Goal: Transaction & Acquisition: Purchase product/service

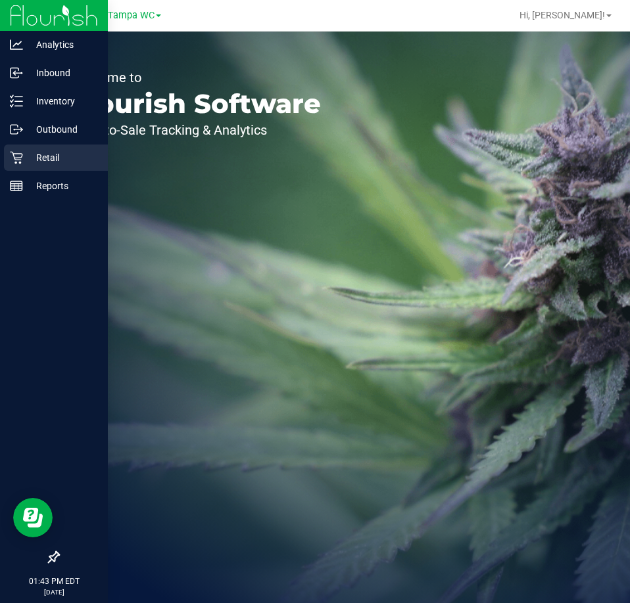
click at [22, 155] on icon at bounding box center [16, 157] width 13 height 13
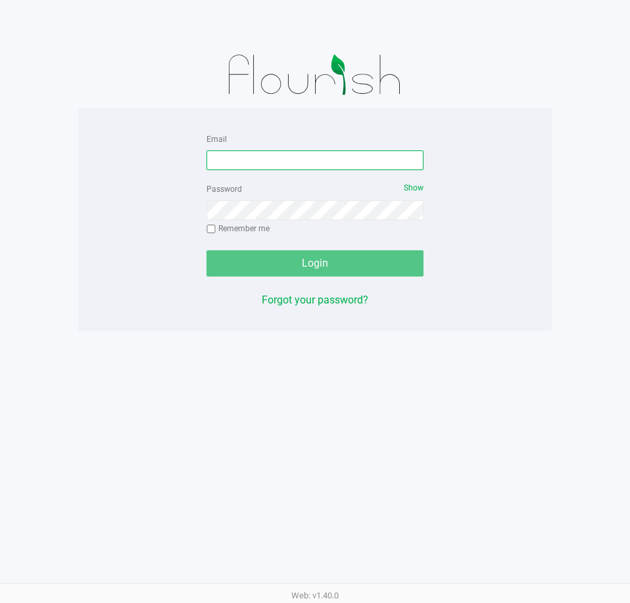
click at [309, 156] on input "Email" at bounding box center [314, 160] width 217 height 20
type input "[EMAIL_ADDRESS][DOMAIN_NAME]"
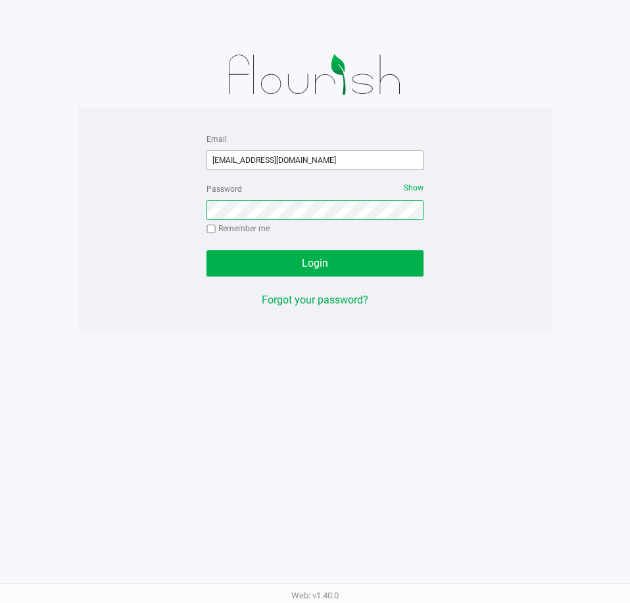
click at [206, 250] on button "Login" at bounding box center [314, 263] width 217 height 26
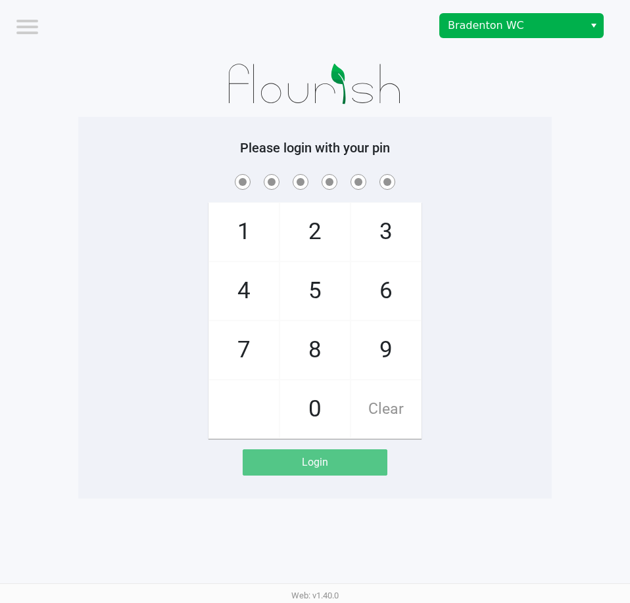
drag, startPoint x: 471, startPoint y: 43, endPoint x: 476, endPoint y: 26, distance: 17.1
click at [472, 40] on div "Bradenton WC" at bounding box center [477, 25] width 305 height 51
click at [476, 22] on span "Bradenton WC" at bounding box center [511, 26] width 128 height 16
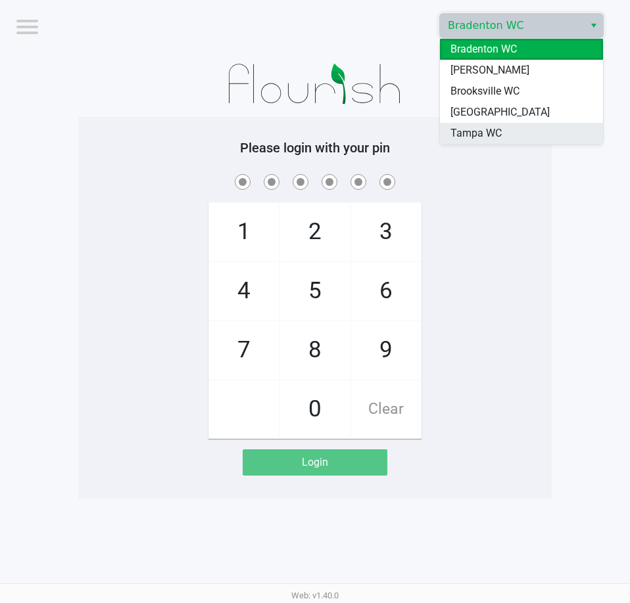
click at [532, 124] on li "Tampa WC" at bounding box center [521, 133] width 163 height 21
click at [529, 143] on h5 "Please login with your pin" at bounding box center [314, 148] width 453 height 16
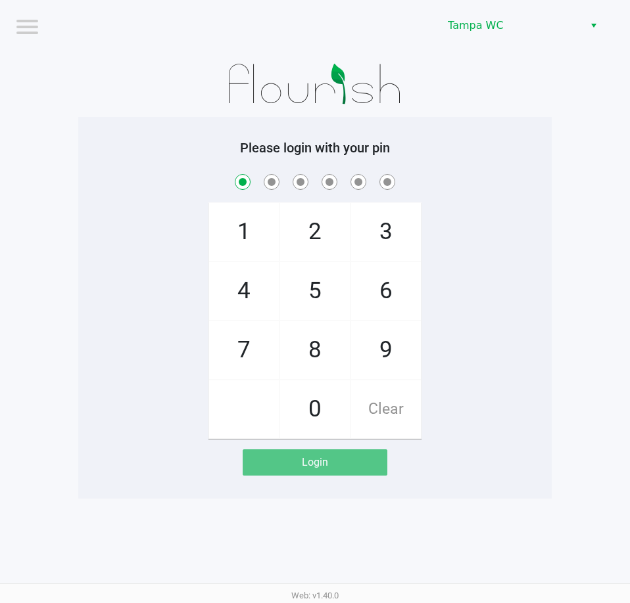
checkbox input "true"
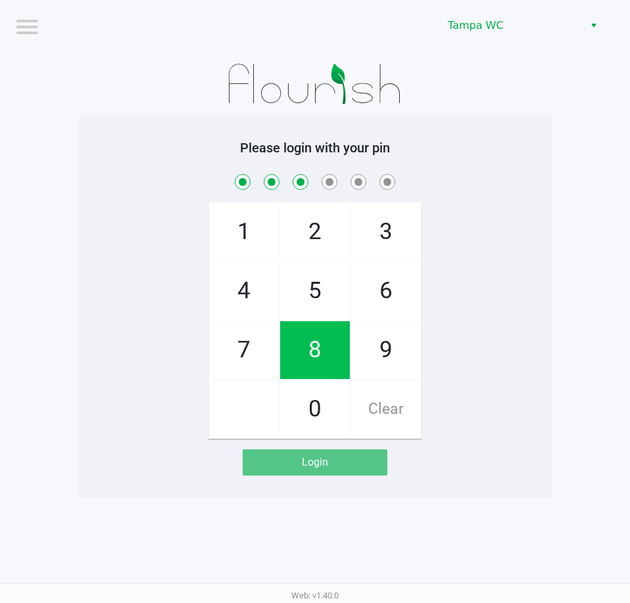
checkbox input "true"
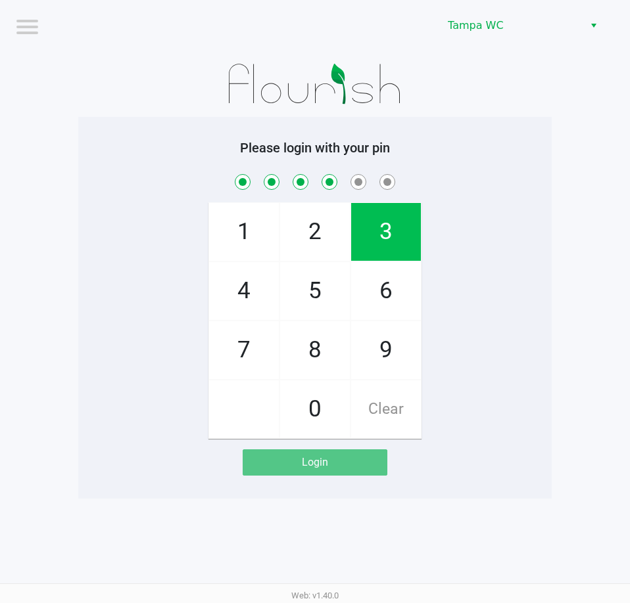
checkbox input "true"
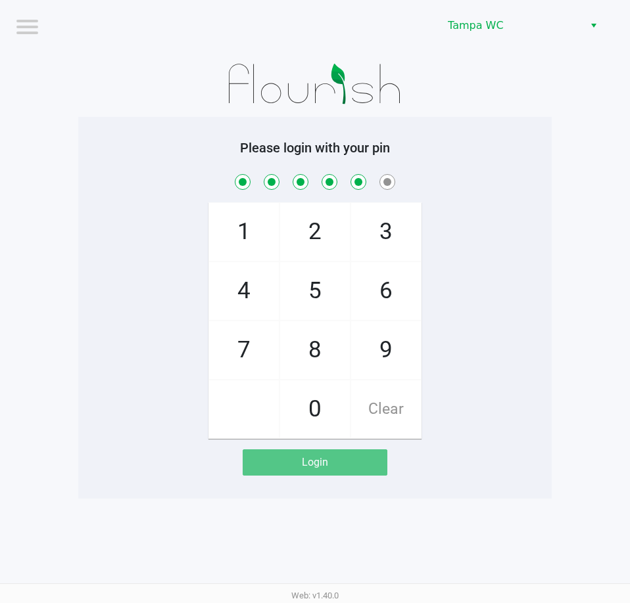
checkbox input "true"
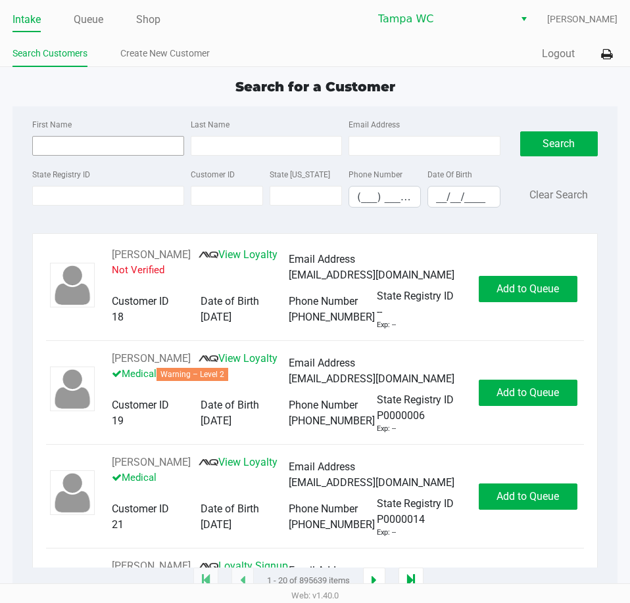
click at [145, 128] on div "First Name" at bounding box center [108, 135] width 158 height 39
click at [141, 139] on input "First Name" at bounding box center [107, 146] width 151 height 20
type input "Doreen"
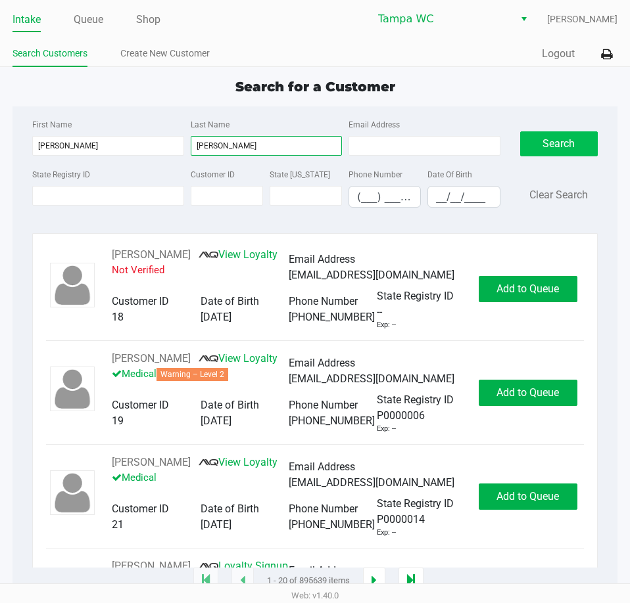
type input "Cassidy"
click at [557, 135] on button "Search" at bounding box center [559, 143] width 78 height 25
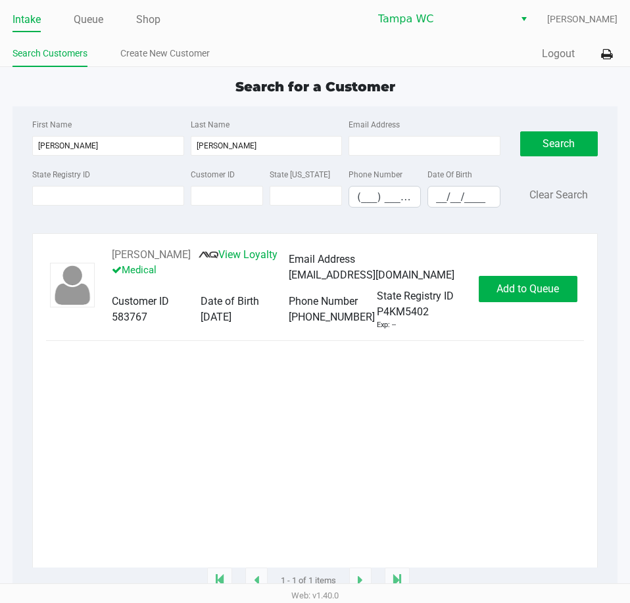
drag, startPoint x: 223, startPoint y: 411, endPoint x: 336, endPoint y: 398, distance: 113.1
click at [226, 411] on div "DOREEN CASSIDY View Loyalty Medical Email Address dccassidy.357@gmail.com Custo…" at bounding box center [315, 407] width 538 height 321
click at [509, 304] on div "DOREEN CASSIDY View Loyalty Medical Email Address dccassidy.357@gmail.com Custo…" at bounding box center [315, 288] width 538 height 83
click at [511, 295] on span "Add to Queue" at bounding box center [527, 289] width 62 height 12
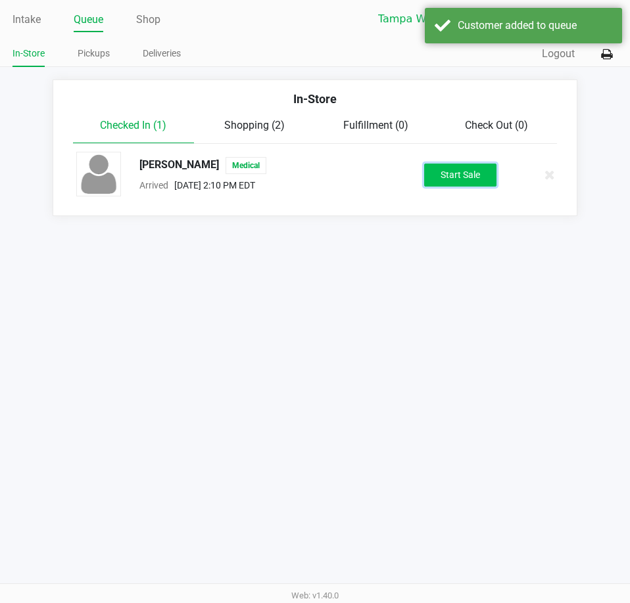
click at [453, 178] on button "Start Sale" at bounding box center [460, 175] width 72 height 23
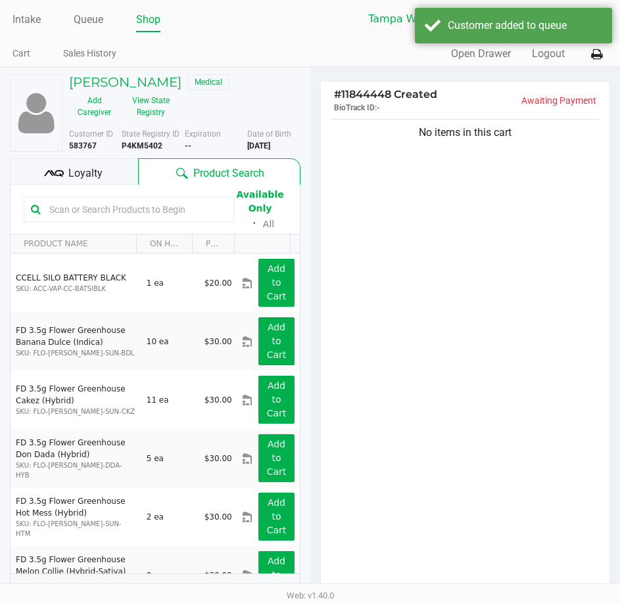
click at [76, 217] on input "text" at bounding box center [135, 210] width 183 height 20
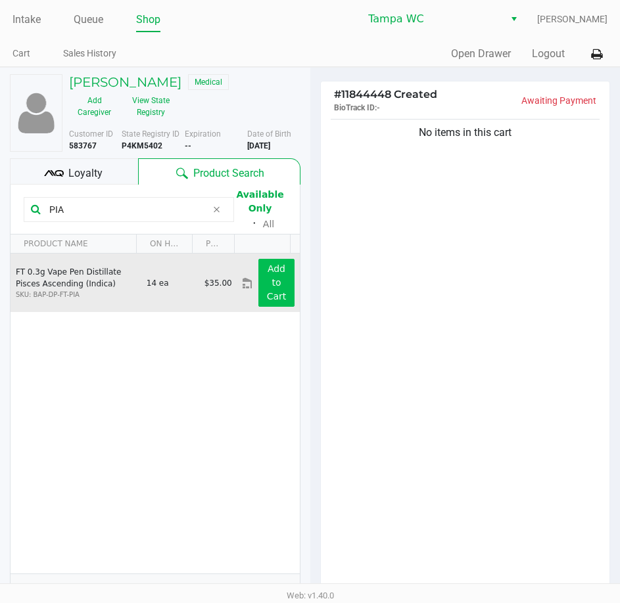
type input "PIA"
click at [267, 295] on app-button-loader "Add to Cart" at bounding box center [277, 282] width 20 height 38
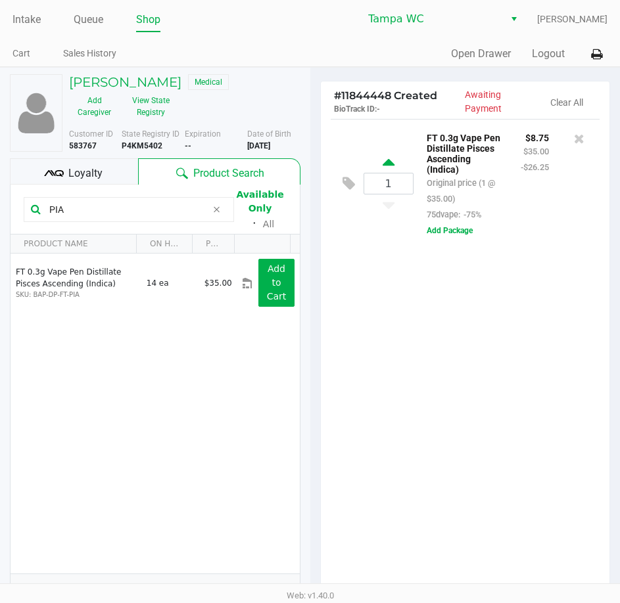
click at [391, 163] on icon at bounding box center [388, 164] width 12 height 16
type input "2"
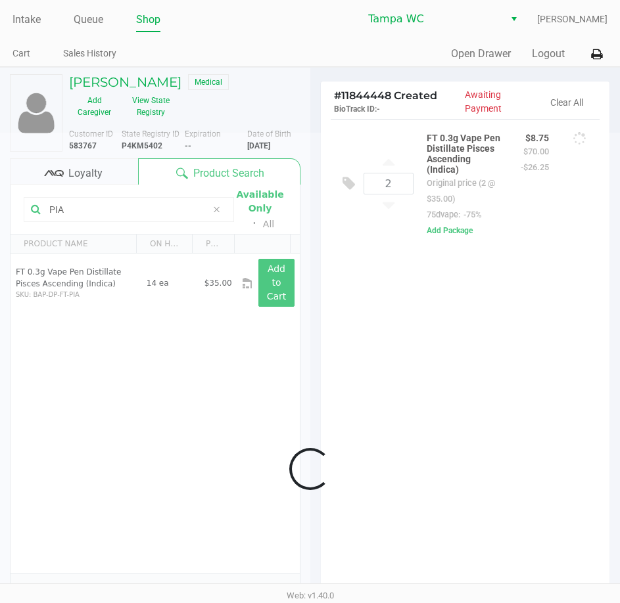
click at [470, 258] on div at bounding box center [310, 470] width 620 height 674
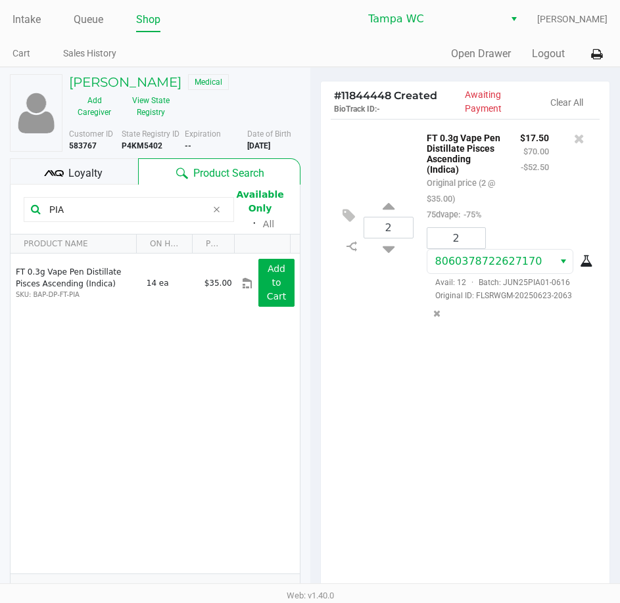
scroll to position [137, 0]
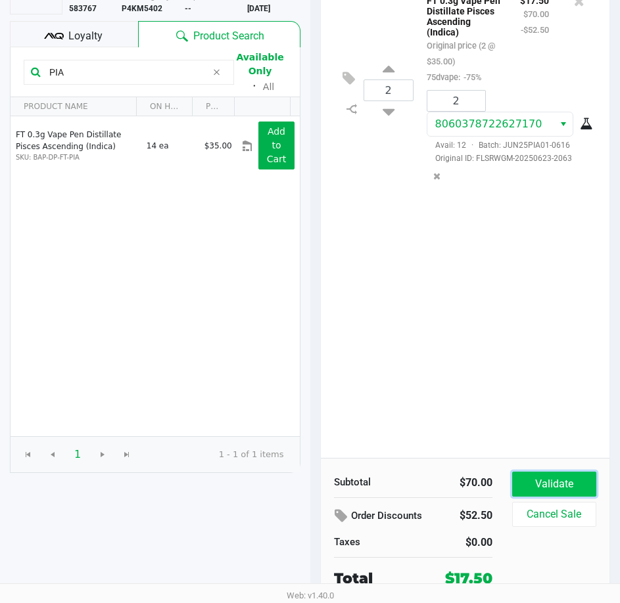
click at [539, 494] on button "Validate" at bounding box center [554, 484] width 84 height 25
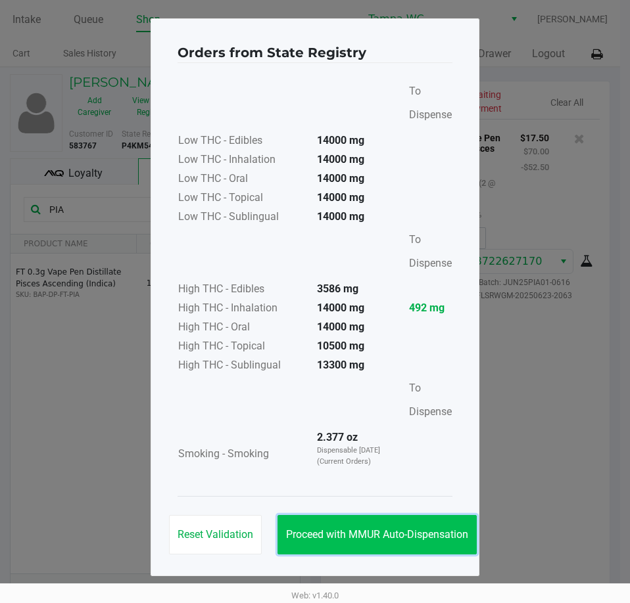
click at [420, 531] on span "Proceed with MMUR Auto-Dispensation" at bounding box center [377, 534] width 182 height 12
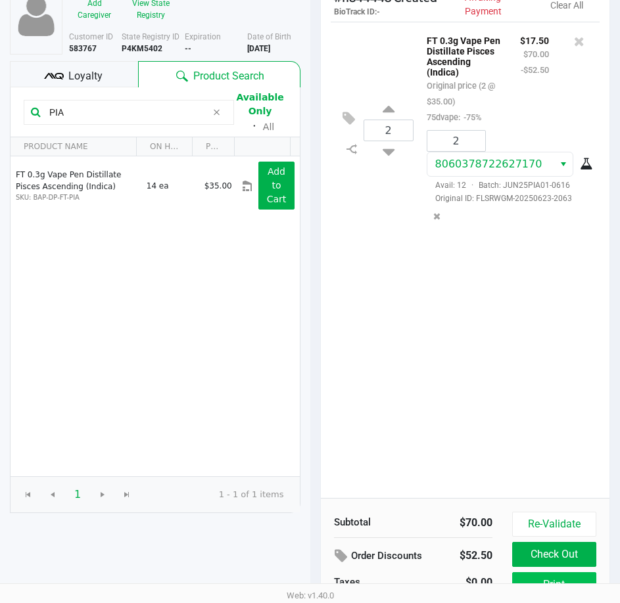
scroll to position [167, 0]
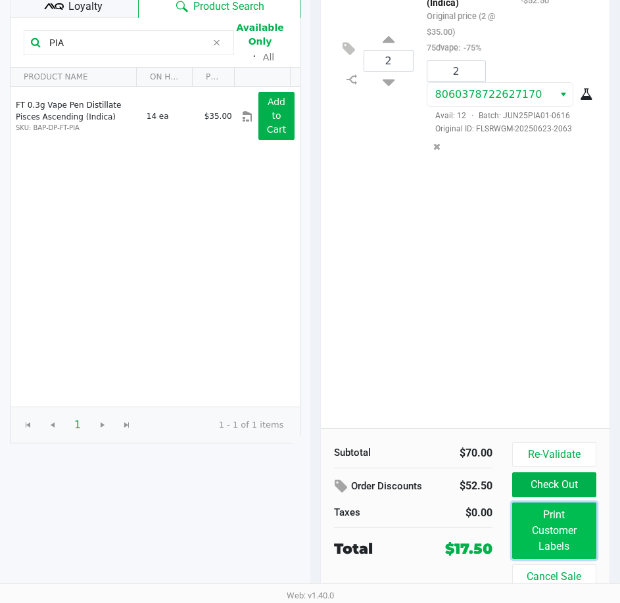
click at [523, 530] on button "Print Customer Labels" at bounding box center [554, 531] width 84 height 57
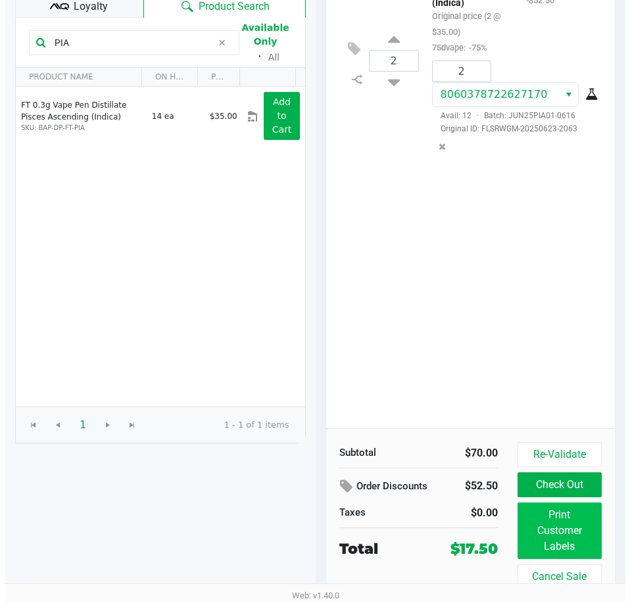
scroll to position [0, 0]
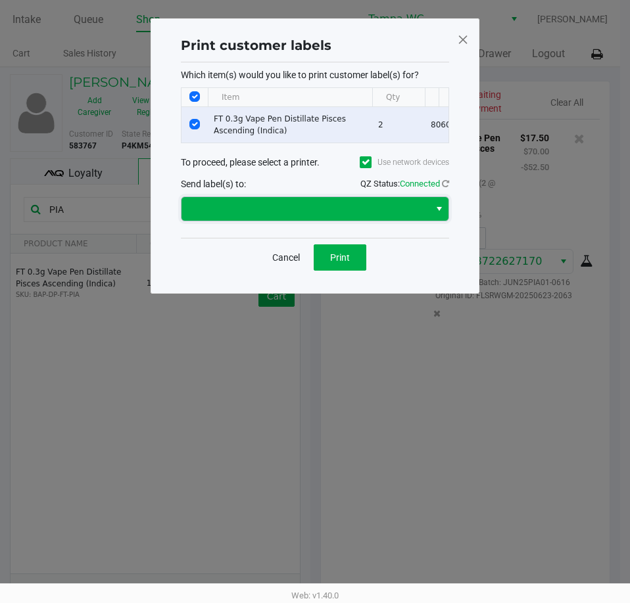
click at [339, 217] on span at bounding box center [305, 209] width 232 height 16
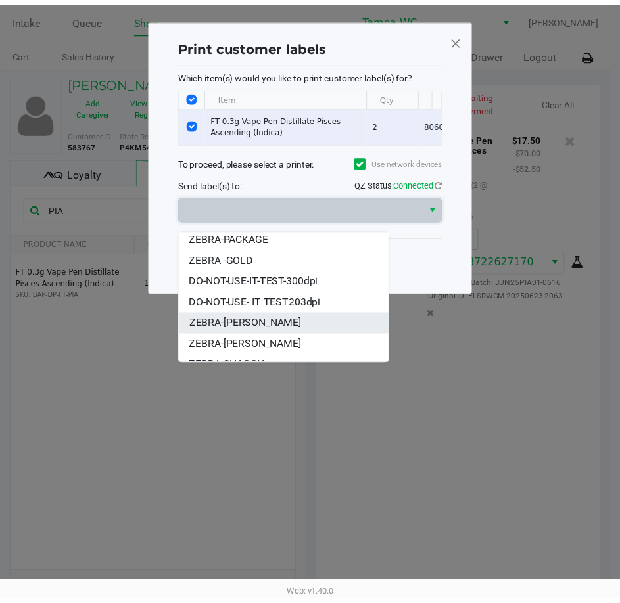
scroll to position [37, 0]
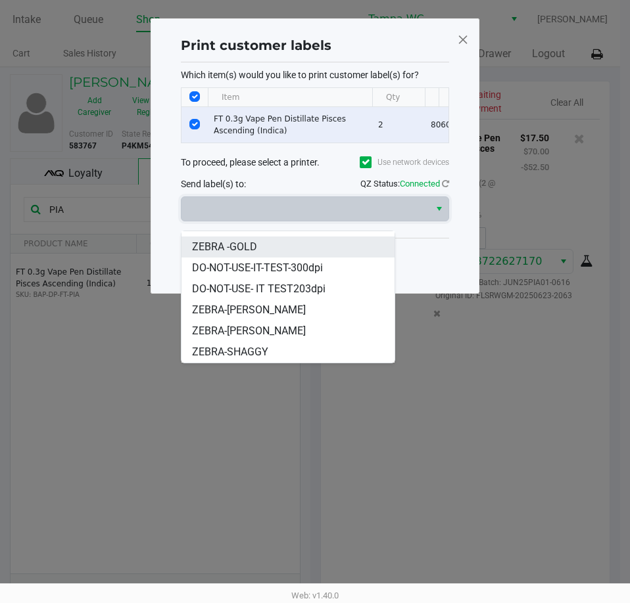
click at [252, 249] on span "ZEBRA -GOLD" at bounding box center [224, 247] width 65 height 16
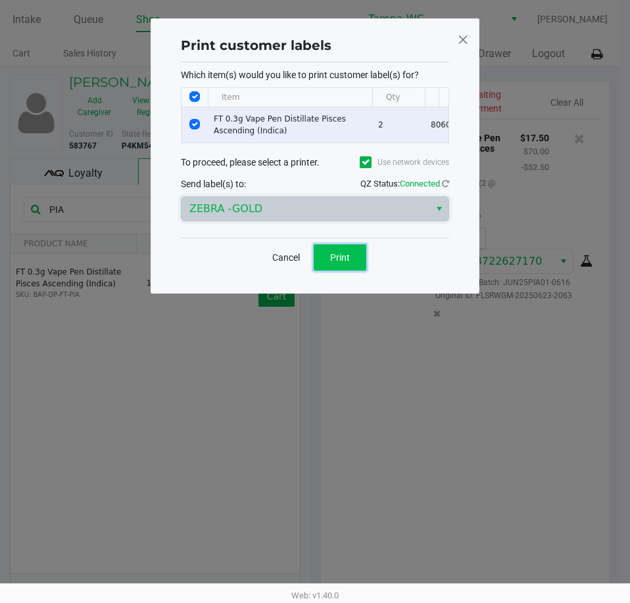
click at [336, 271] on button "Print" at bounding box center [339, 257] width 53 height 26
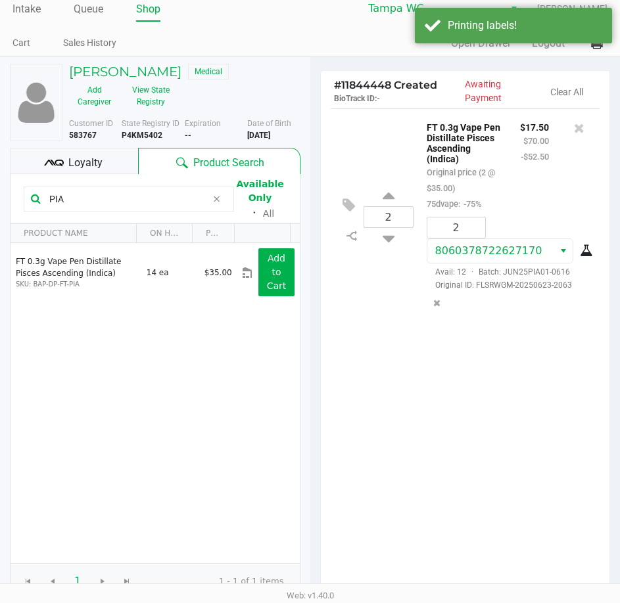
scroll to position [0, 0]
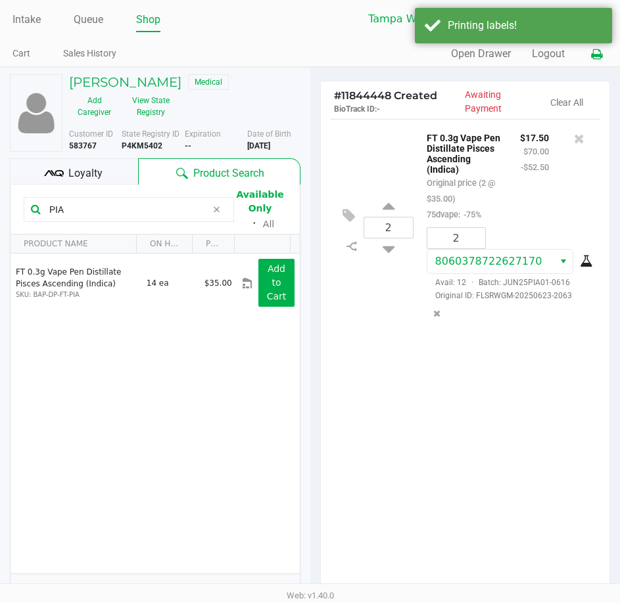
click at [595, 51] on icon at bounding box center [596, 54] width 11 height 9
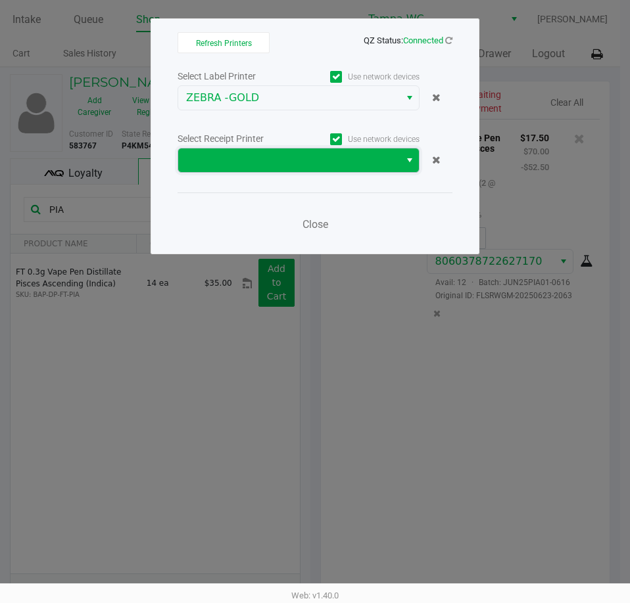
click at [302, 164] on span at bounding box center [289, 160] width 206 height 16
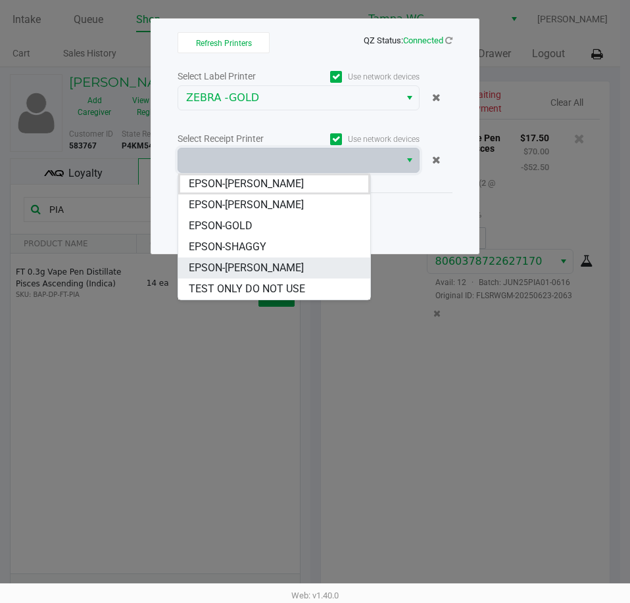
click at [256, 267] on span "EPSON-WILLOW-SMITH" at bounding box center [246, 268] width 115 height 16
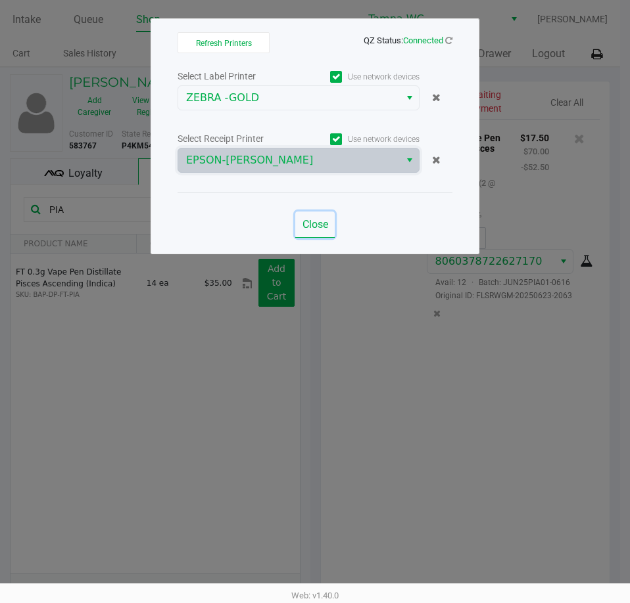
click at [324, 223] on span "Close" at bounding box center [315, 224] width 26 height 12
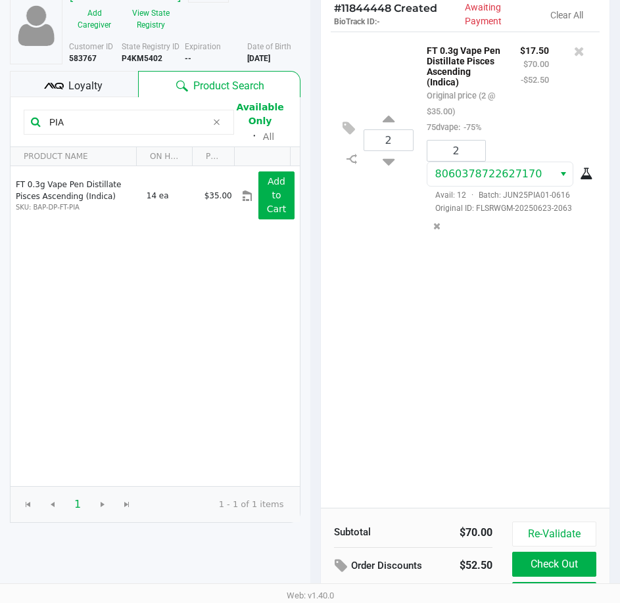
scroll to position [167, 0]
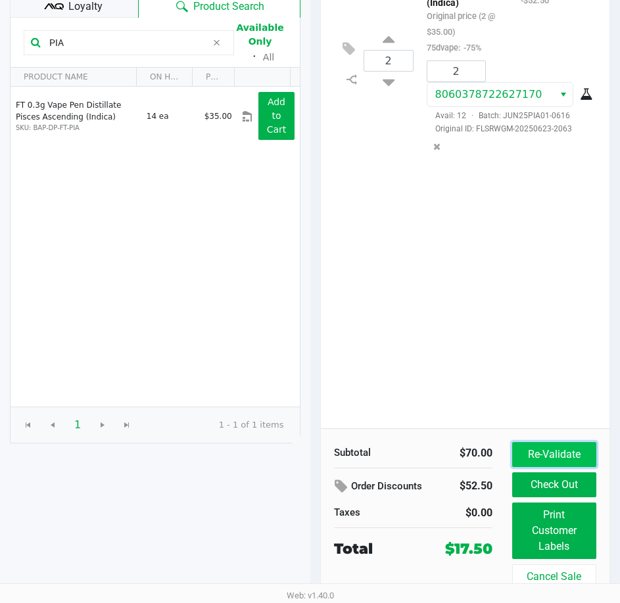
click at [541, 450] on button "Re-Validate" at bounding box center [554, 454] width 84 height 25
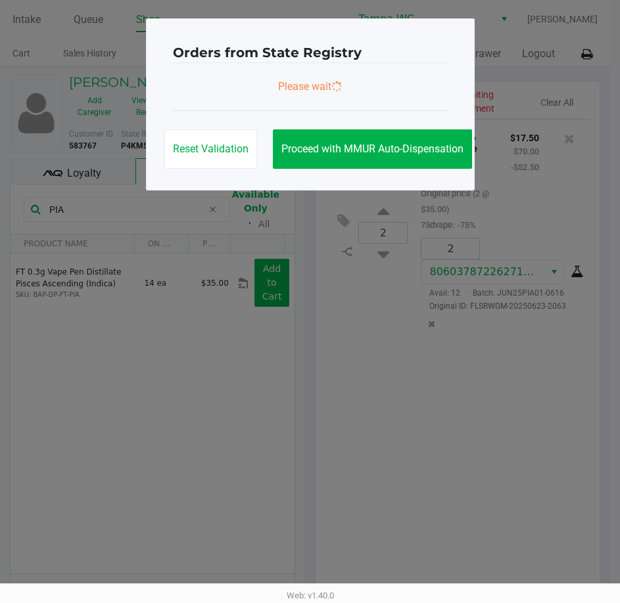
scroll to position [0, 0]
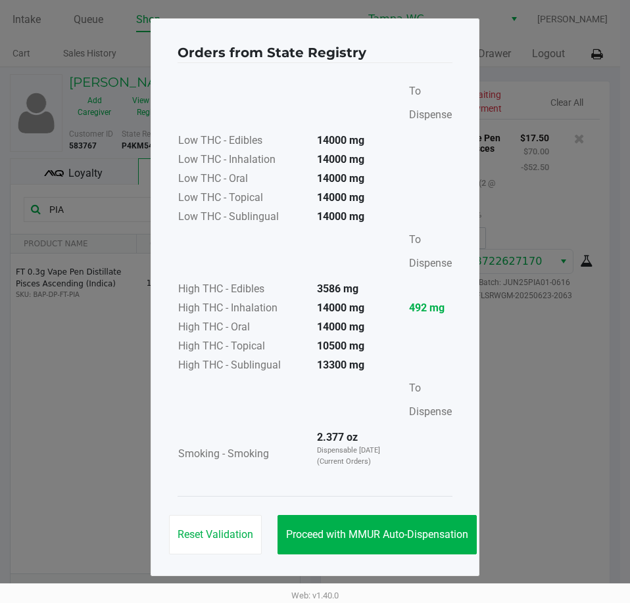
click at [392, 515] on div "Reset Validation Proceed with MMUR Auto-Dispensation" at bounding box center [314, 529] width 275 height 66
drag, startPoint x: 392, startPoint y: 530, endPoint x: 432, endPoint y: 447, distance: 91.1
click at [394, 526] on button "Proceed with MMUR Auto-Dispensation" at bounding box center [376, 534] width 199 height 39
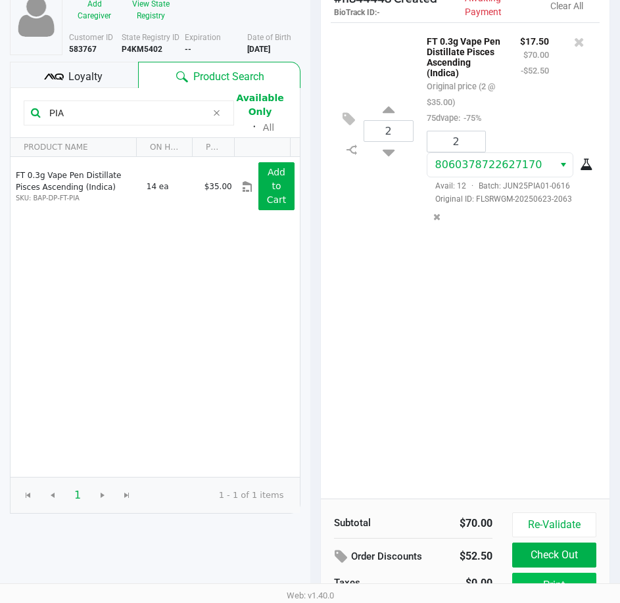
scroll to position [167, 0]
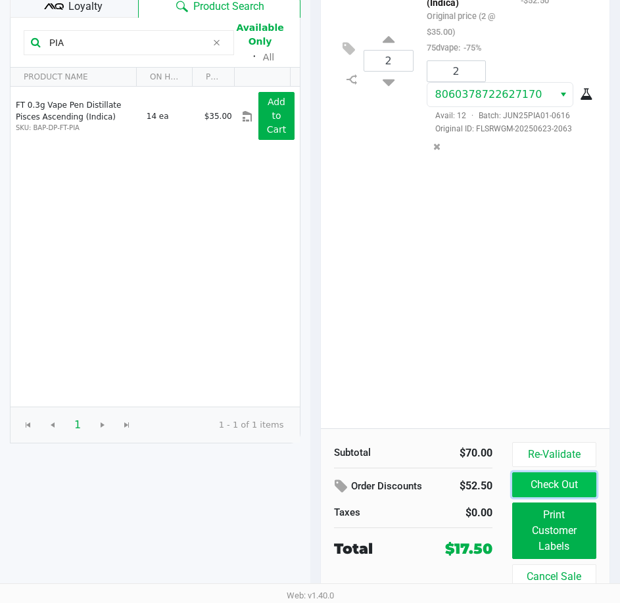
click at [534, 487] on button "Check Out" at bounding box center [554, 484] width 84 height 25
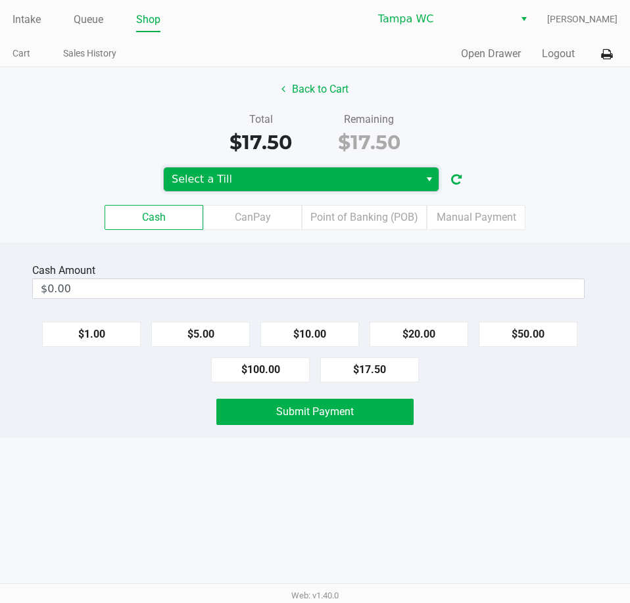
click at [231, 172] on span "Select a Till" at bounding box center [292, 180] width 240 height 16
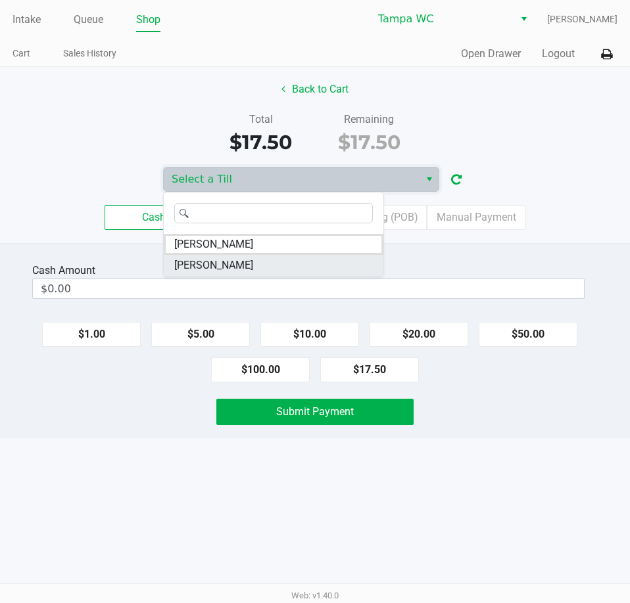
click at [186, 267] on span "WILLOW-SMITH" at bounding box center [213, 266] width 79 height 16
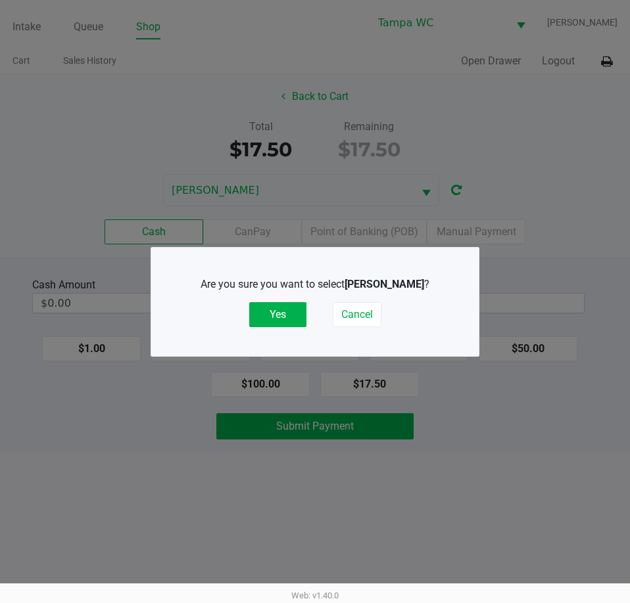
drag, startPoint x: 261, startPoint y: 311, endPoint x: 448, endPoint y: 283, distance: 189.4
click at [262, 312] on button "Yes" at bounding box center [277, 314] width 57 height 25
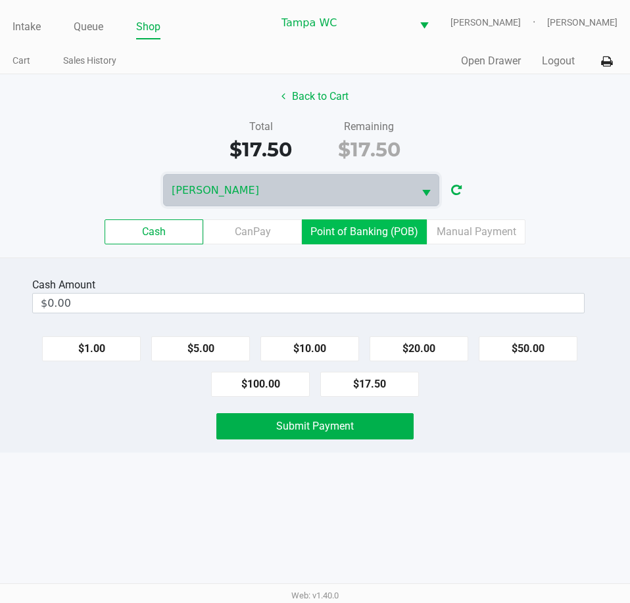
click at [385, 235] on label "Point of Banking (POB)" at bounding box center [364, 231] width 125 height 25
click at [0, 0] on 7 "Point of Banking (POB)" at bounding box center [0, 0] width 0 height 0
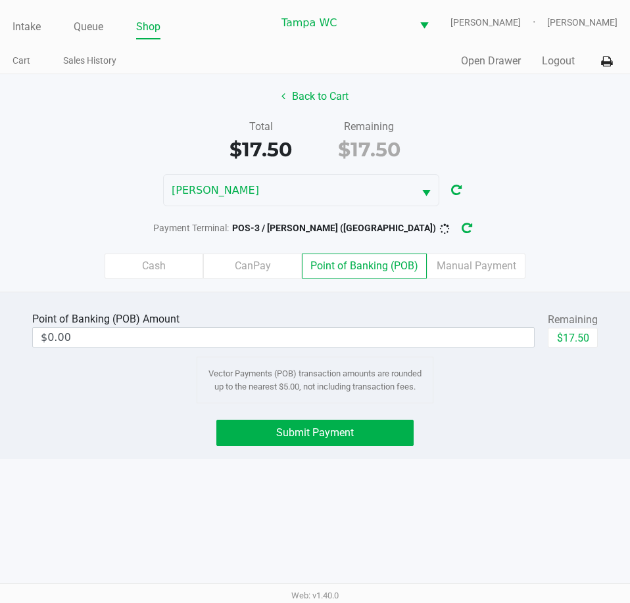
click at [103, 254] on div "Cash CanPay Point of Banking (POB) Manual Payment" at bounding box center [315, 266] width 630 height 25
click at [141, 266] on label "Cash" at bounding box center [153, 266] width 99 height 25
click at [0, 0] on 0 "Cash" at bounding box center [0, 0] width 0 height 0
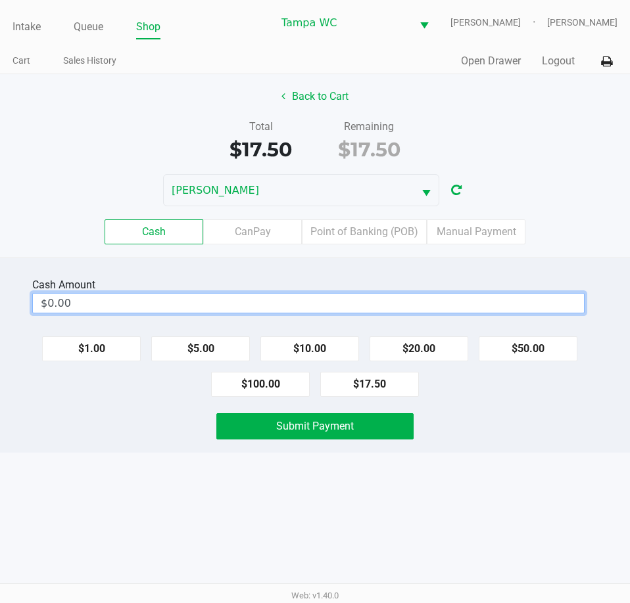
type input "0"
click at [341, 302] on input "0" at bounding box center [308, 303] width 551 height 19
click at [324, 309] on input "0" at bounding box center [308, 303] width 551 height 19
type input "$20.00"
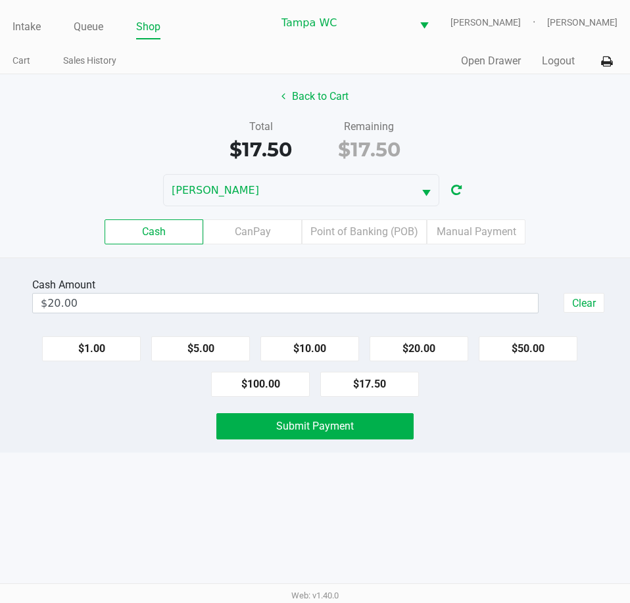
click at [503, 172] on div "Back to Cart Total $17.50 Remaining $17.50 WILLOW-SMITH Cash CanPay Point of Ba…" at bounding box center [315, 165] width 630 height 183
click at [496, 437] on div "Submit Payment" at bounding box center [314, 426] width 649 height 26
click at [582, 453] on div "Intake Queue Shop Tampa WC WILLOW-SMITH Jalen Thedy Cart Sales History Quick Sa…" at bounding box center [315, 301] width 630 height 603
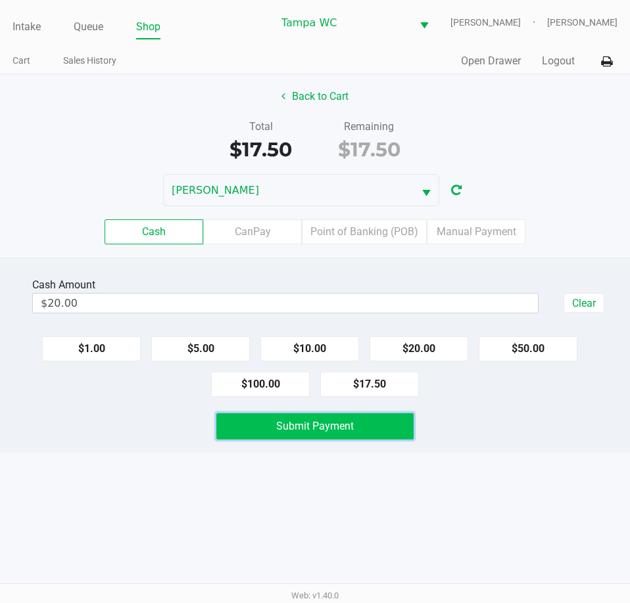
click at [350, 434] on button "Submit Payment" at bounding box center [314, 426] width 196 height 26
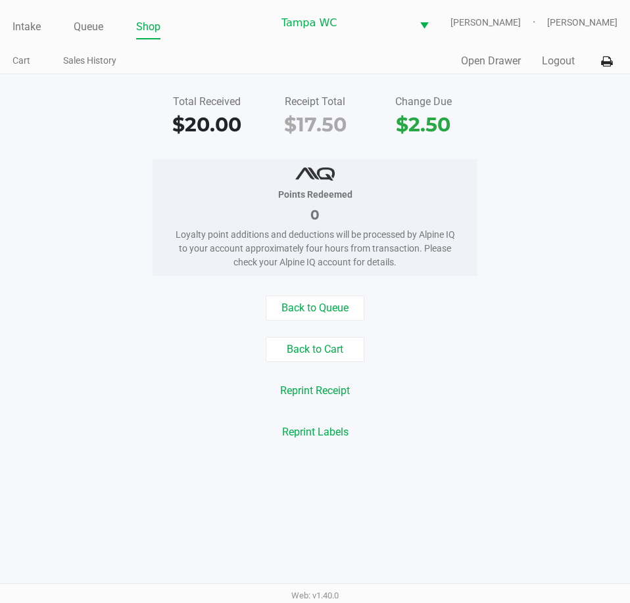
click at [34, 28] on link "Intake" at bounding box center [26, 27] width 28 height 18
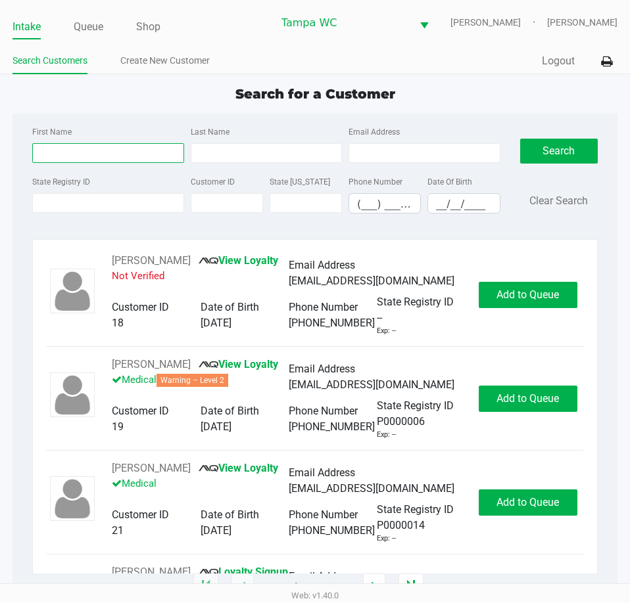
click at [118, 149] on input "First Name" at bounding box center [107, 153] width 151 height 20
type input "David"
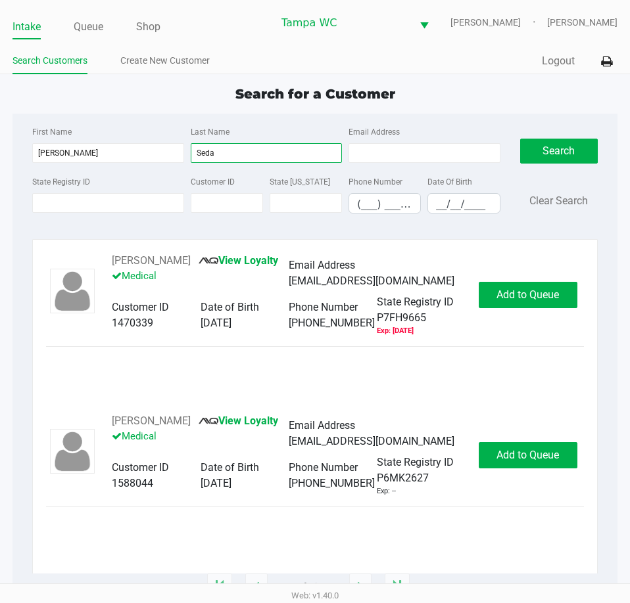
type input "Seda"
click at [215, 412] on div "DAVID ROSEDALE JR View Loyalty Medical Email Address davidarosedale@gmail.com C…" at bounding box center [315, 333] width 538 height 160
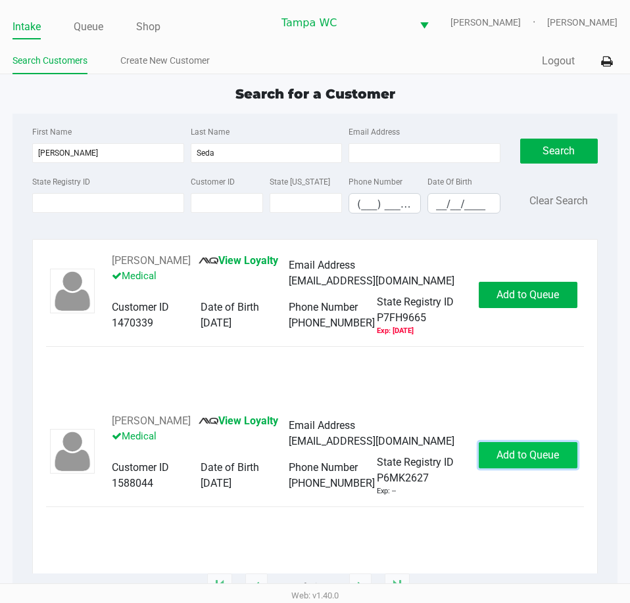
click at [497, 461] on span "Add to Queue" at bounding box center [527, 455] width 62 height 12
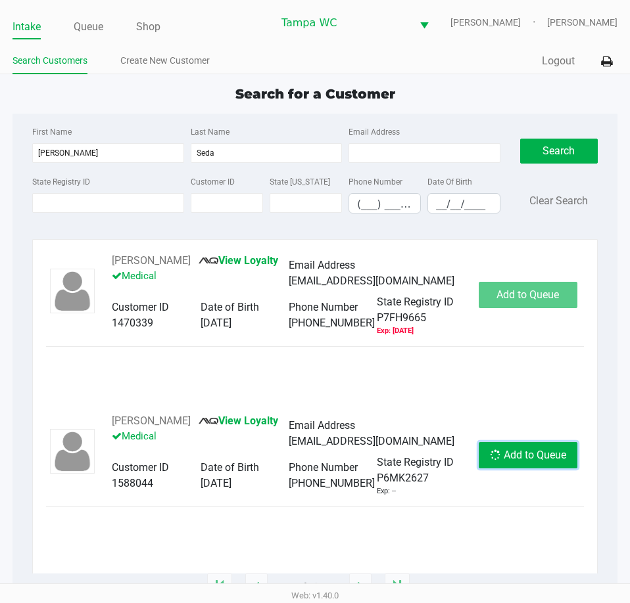
click at [503, 461] on span "Add to Queue" at bounding box center [534, 455] width 62 height 12
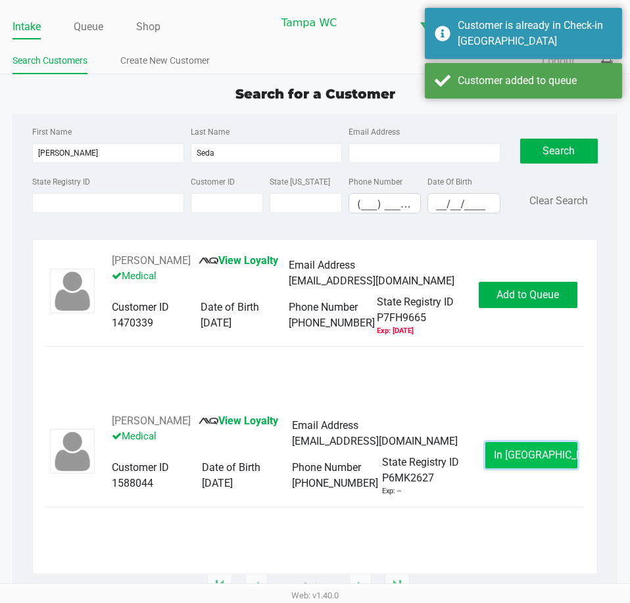
click at [516, 461] on span "In Queue" at bounding box center [548, 455] width 110 height 12
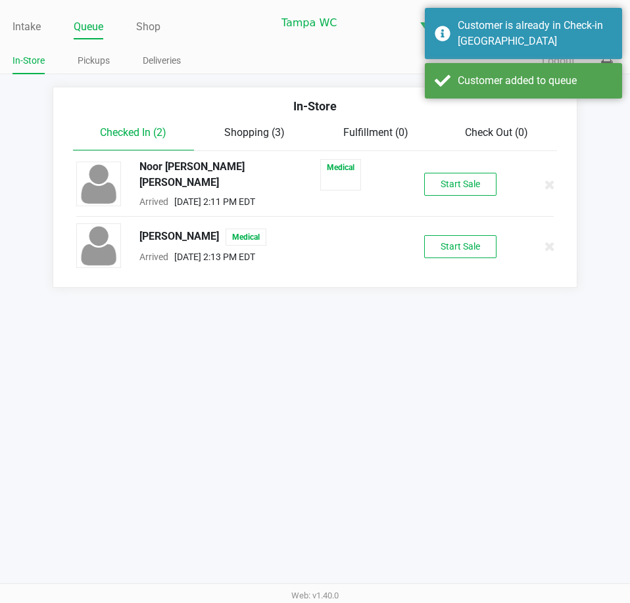
drag, startPoint x: 426, startPoint y: 337, endPoint x: 459, endPoint y: 212, distance: 129.7
click at [432, 313] on div "Intake Queue Shop Tampa WC WILLOW-SMITH Jalen Thedy In-Store Pickups Deliveries…" at bounding box center [315, 301] width 630 height 603
click at [455, 244] on button "Start Sale" at bounding box center [460, 246] width 72 height 23
click at [446, 288] on div "Intake Queue Shop Tampa WC WILLOW-SMITH Jalen Thedy In-Store Pickups Deliveries…" at bounding box center [315, 301] width 630 height 603
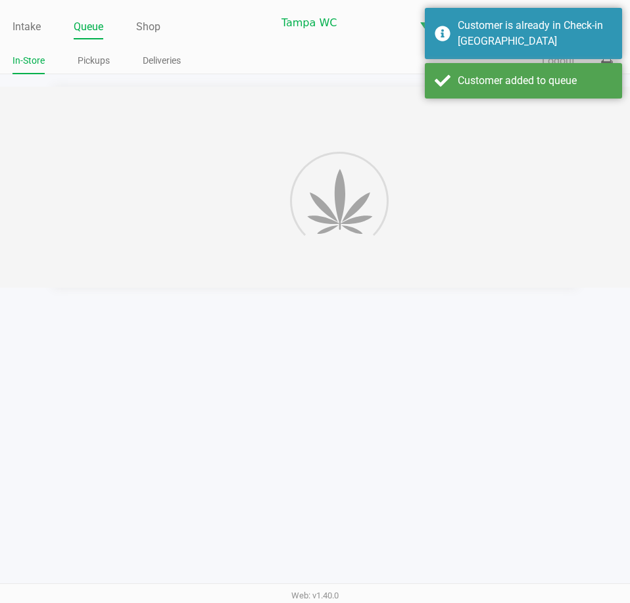
click at [463, 300] on div "Intake Queue Shop Tampa WC WILLOW-SMITH Jalen Thedy In-Store Pickups Deliveries…" at bounding box center [315, 301] width 630 height 603
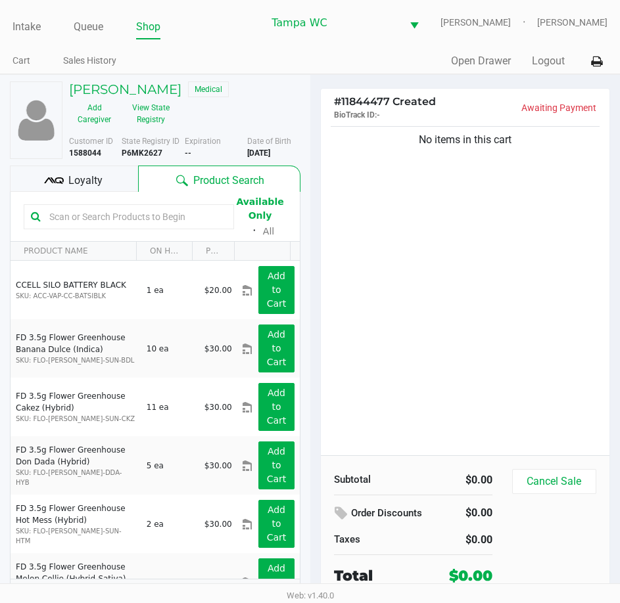
click at [416, 290] on div "No items in this cart" at bounding box center [465, 290] width 289 height 332
click at [72, 219] on input "text" at bounding box center [135, 217] width 183 height 20
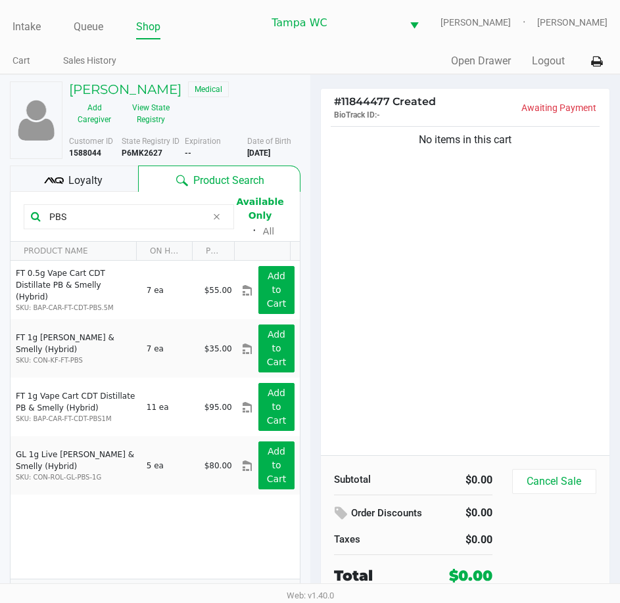
click at [419, 233] on div "No items in this cart" at bounding box center [465, 290] width 289 height 332
click at [453, 240] on div "No items in this cart" at bounding box center [465, 290] width 289 height 332
click at [411, 306] on div "No items in this cart" at bounding box center [465, 290] width 289 height 332
click at [144, 537] on div "FT 0.5g Vape Cart CDT Distillate PB & Smelly (Hybrid) SKU: BAP-CAR-FT-CDT-PBS.5…" at bounding box center [155, 420] width 289 height 318
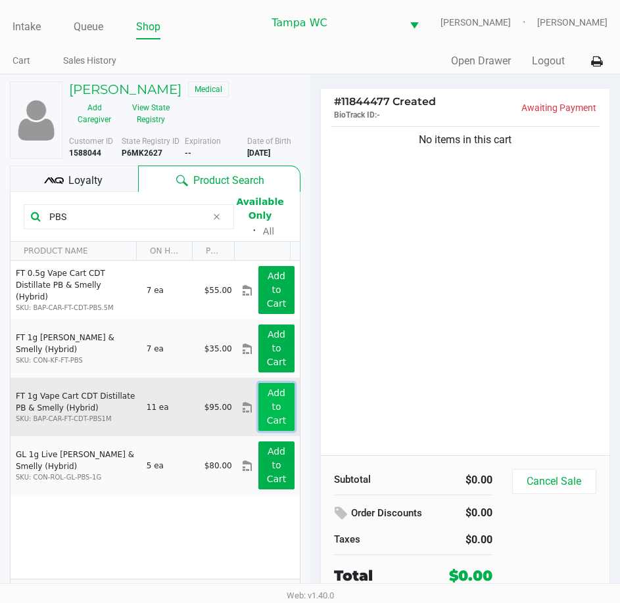
click at [258, 421] on button "Add to Cart" at bounding box center [275, 407] width 35 height 48
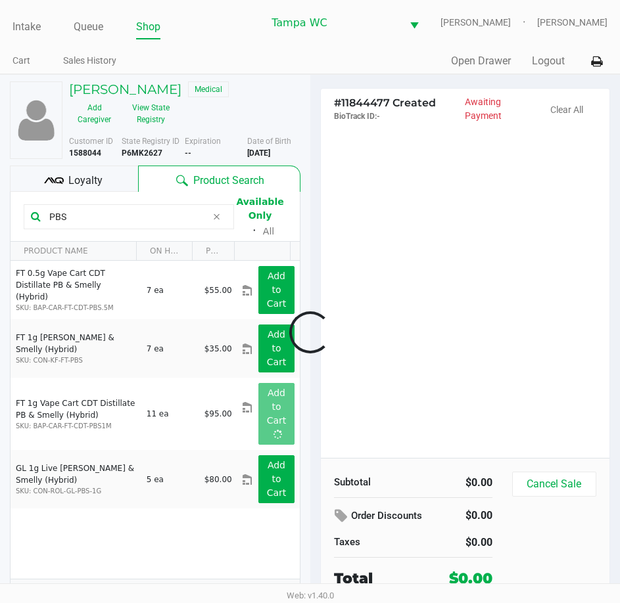
click at [351, 370] on div at bounding box center [310, 332] width 620 height 385
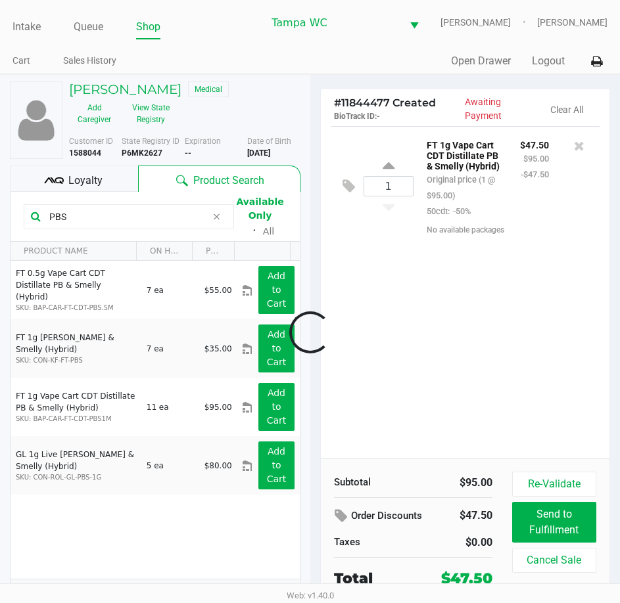
click at [112, 222] on div at bounding box center [310, 332] width 620 height 385
click at [112, 221] on input "PBS" at bounding box center [125, 217] width 163 height 20
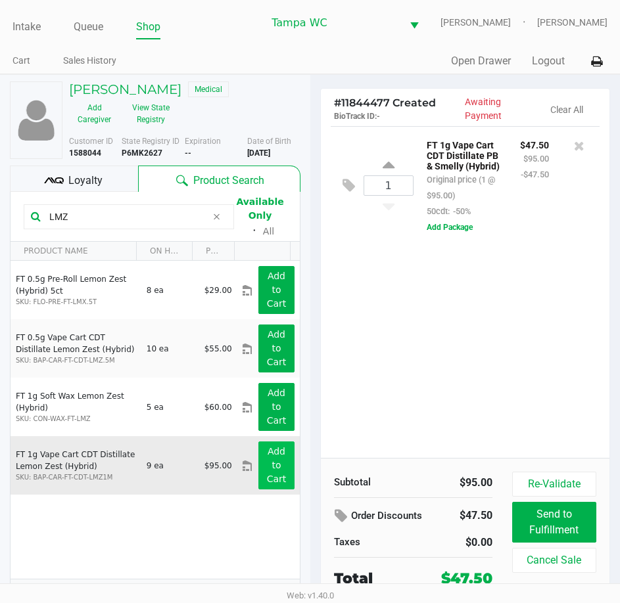
type input "LMZ"
click at [271, 463] on app-button-loader "Add to Cart" at bounding box center [277, 465] width 20 height 38
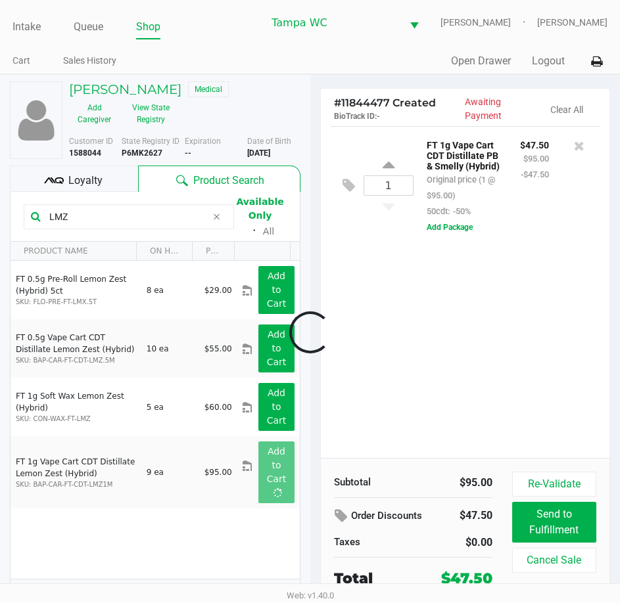
click at [378, 354] on div at bounding box center [310, 332] width 620 height 385
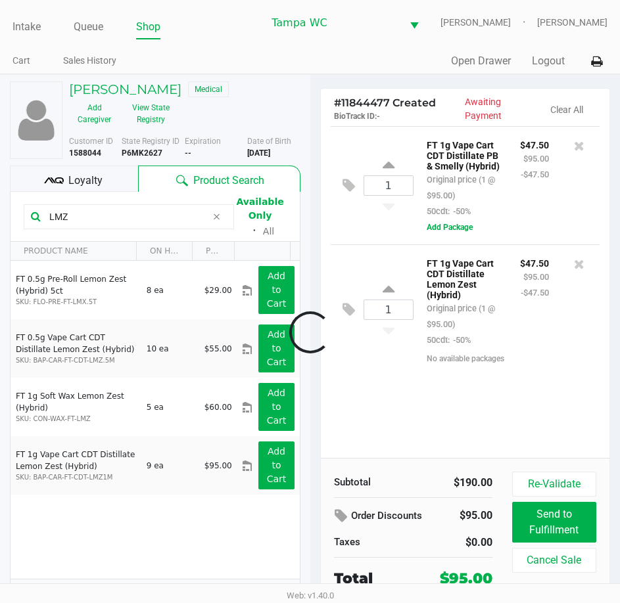
click at [370, 351] on div "1 FT 1g Vape Cart CDT Distillate Lemon Zest (Hybrid) Original price (1 @ $95.00…" at bounding box center [465, 309] width 269 height 130
click at [68, 221] on input "LMZ" at bounding box center [125, 217] width 163 height 20
click at [68, 219] on input "LMZ" at bounding box center [125, 217] width 163 height 20
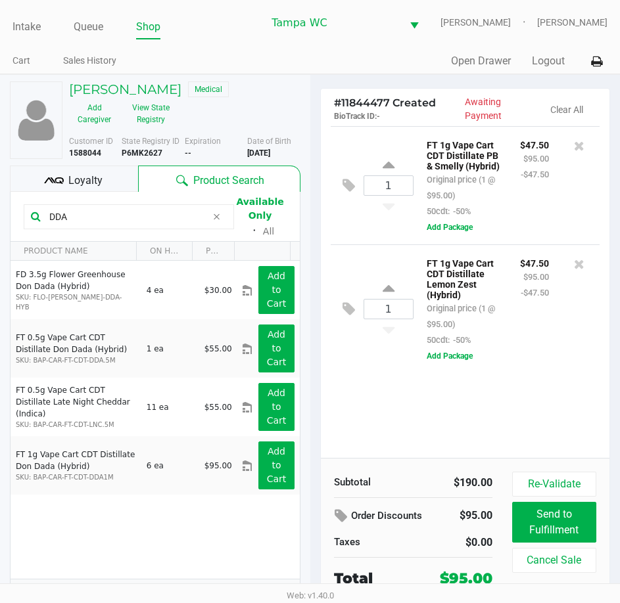
type input "DDA"
click at [524, 410] on div "1 FT 1g Vape Cart CDT Distillate PB & Smelly (Hybrid) Original price (1 @ $95.0…" at bounding box center [465, 292] width 289 height 332
click at [536, 419] on div "1 FT 1g Vape Cart CDT Distillate PB & Smelly (Hybrid) Original price (1 @ $95.0…" at bounding box center [465, 292] width 289 height 332
click at [474, 423] on div "1 FT 1g Vape Cart CDT Distillate PB & Smelly (Hybrid) Original price (1 @ $95.0…" at bounding box center [465, 292] width 289 height 332
click at [585, 430] on div "1 FT 1g Vape Cart CDT Distillate PB & Smelly (Hybrid) Original price (1 @ $95.0…" at bounding box center [465, 292] width 289 height 332
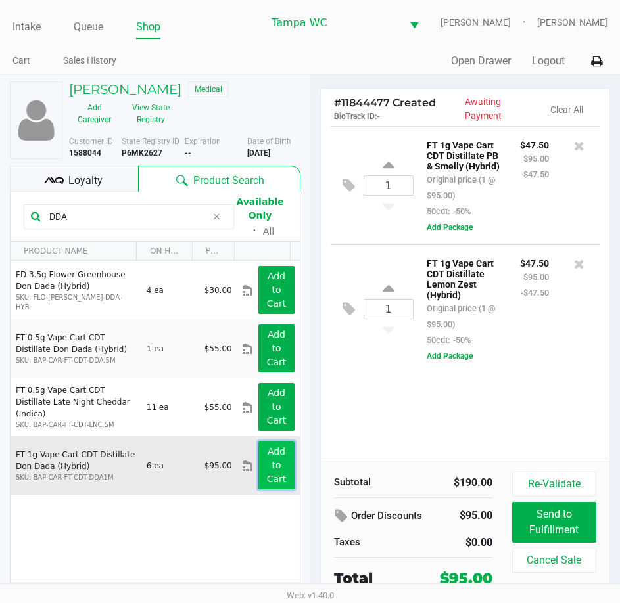
click at [267, 461] on app-button-loader "Add to Cart" at bounding box center [277, 465] width 20 height 38
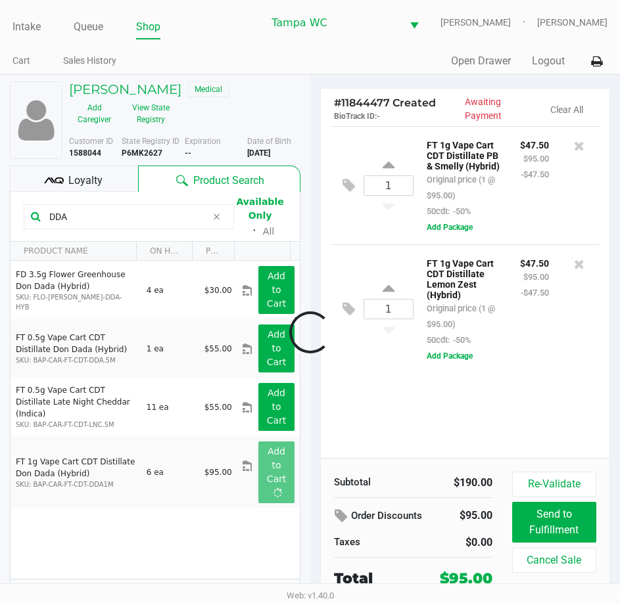
click at [434, 419] on div at bounding box center [310, 332] width 620 height 385
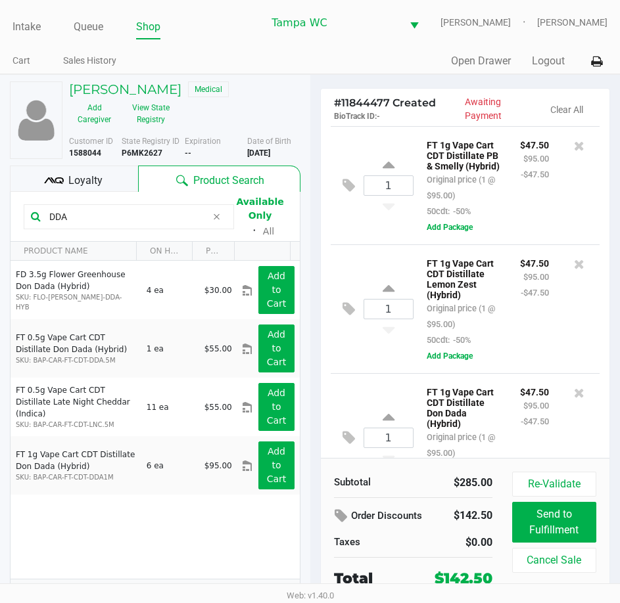
click at [83, 179] on span "Loyalty" at bounding box center [85, 181] width 34 height 16
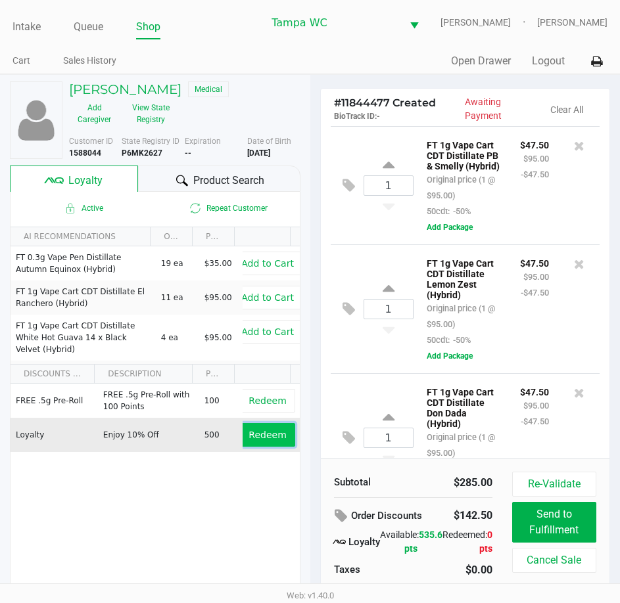
click at [274, 436] on span "Redeem" at bounding box center [266, 435] width 37 height 11
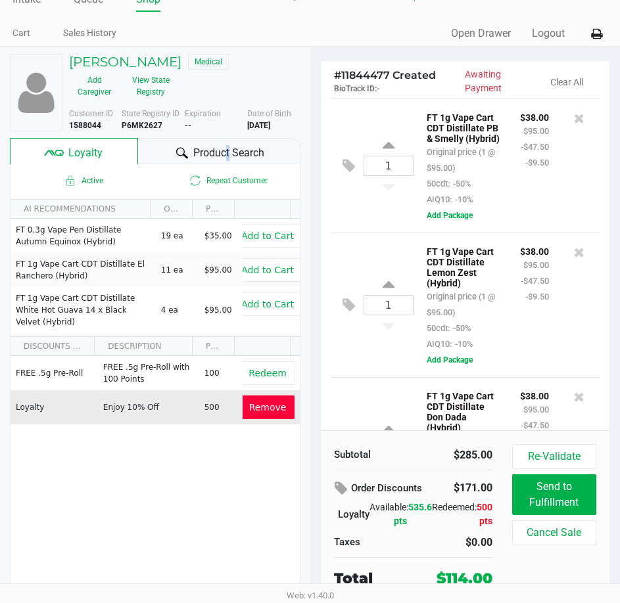
click at [224, 152] on span "Product Search" at bounding box center [228, 153] width 71 height 16
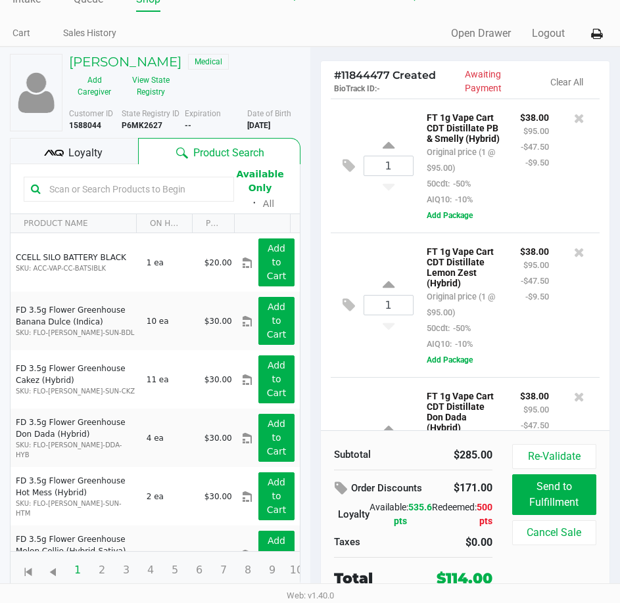
click at [389, 222] on div "1 FT 1g Vape Cart CDT Distillate PB & Smelly (Hybrid) Original price (1 @ $95.0…" at bounding box center [465, 166] width 269 height 134
click at [407, 219] on div "1 FT 1g Vape Cart CDT Distillate PB & Smelly (Hybrid) Original price (1 @ $95.0…" at bounding box center [465, 166] width 269 height 134
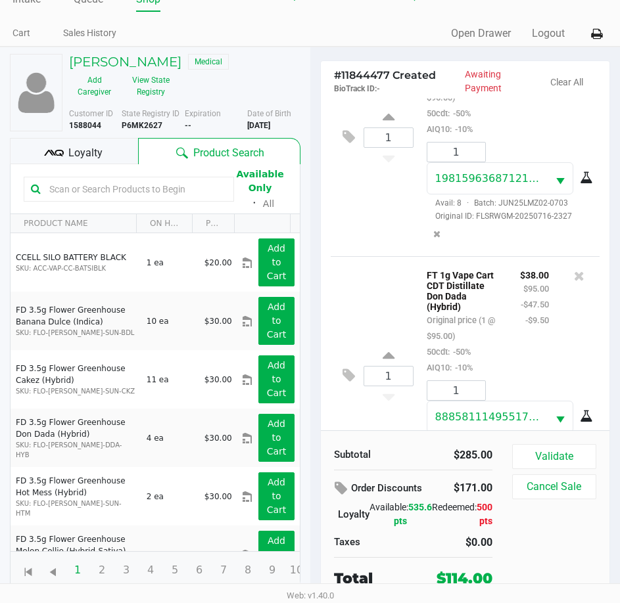
scroll to position [403, 0]
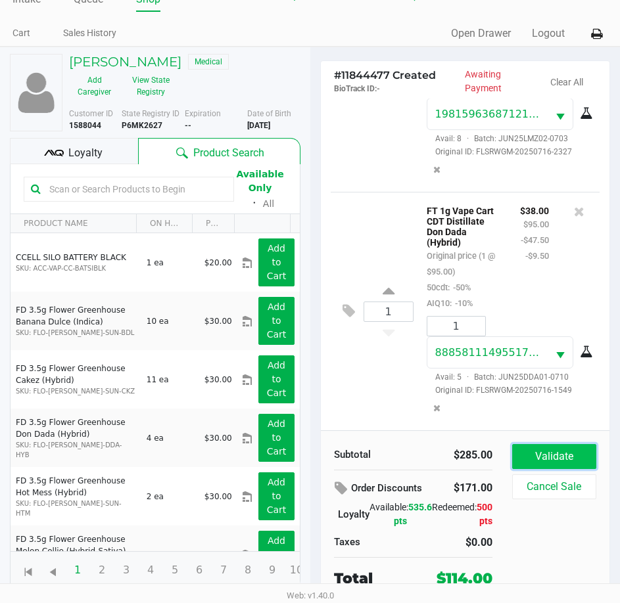
click at [574, 455] on button "Validate" at bounding box center [554, 456] width 84 height 25
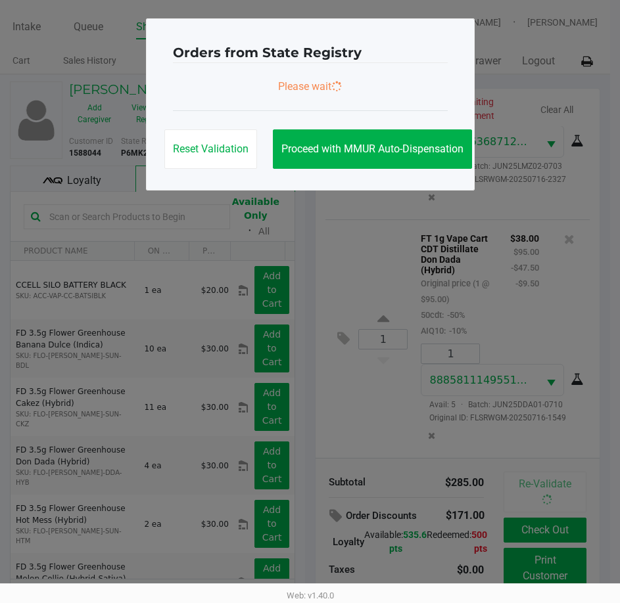
scroll to position [0, 0]
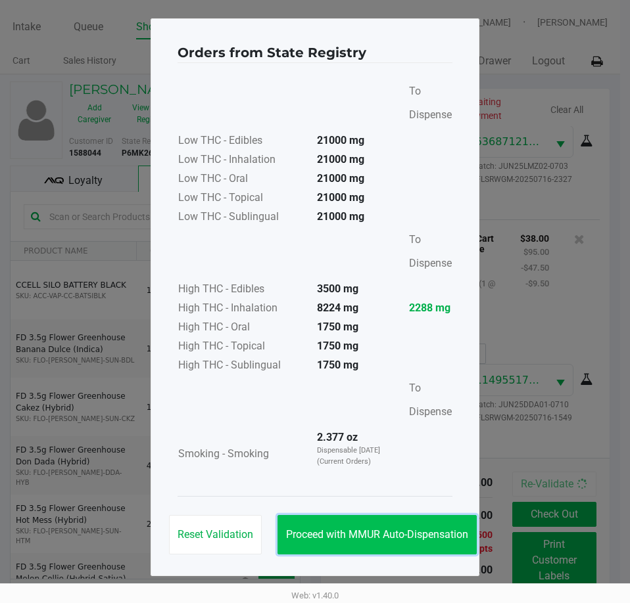
click at [349, 522] on button "Proceed with MMUR Auto-Dispensation" at bounding box center [376, 534] width 199 height 39
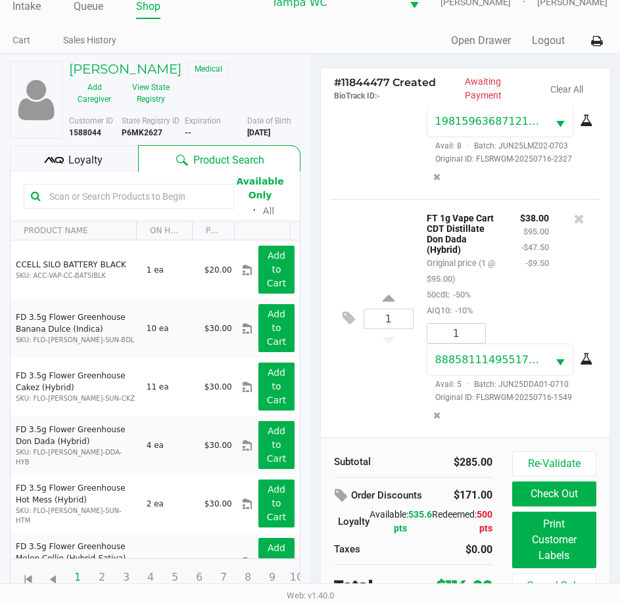
scroll to position [30, 0]
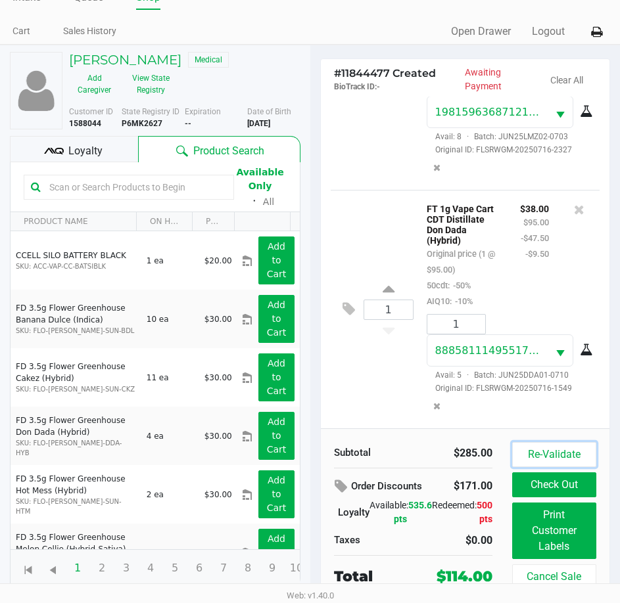
click at [543, 452] on button "Re-Validate" at bounding box center [554, 454] width 84 height 25
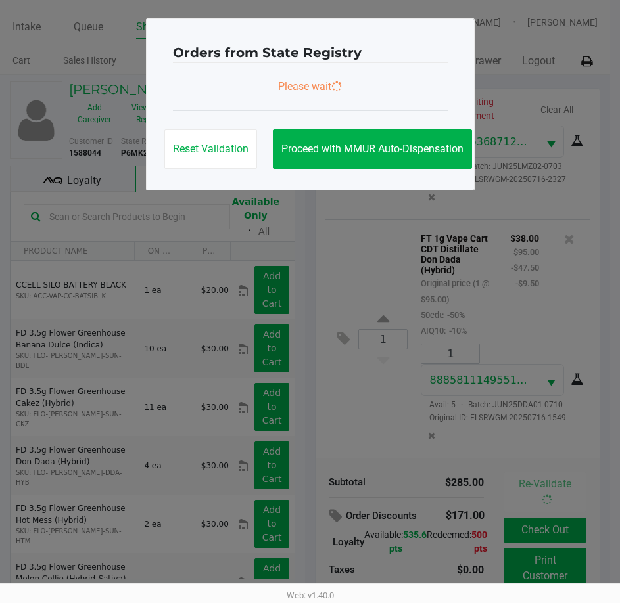
scroll to position [0, 0]
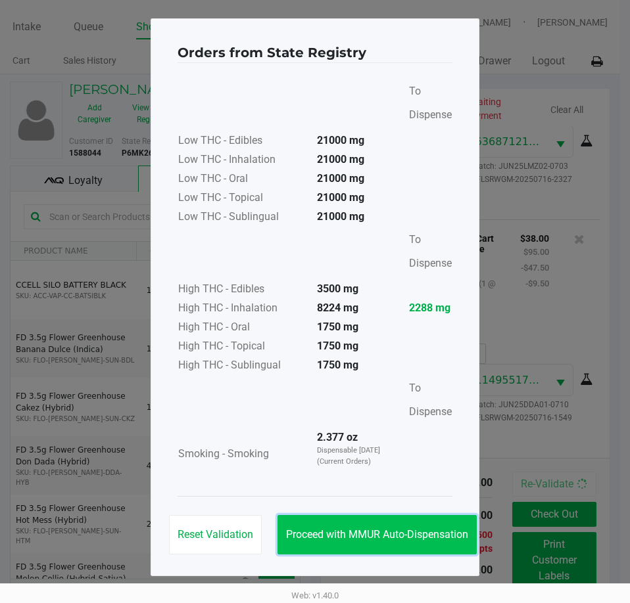
click at [357, 541] on button "Proceed with MMUR Auto-Dispensation" at bounding box center [376, 534] width 199 height 39
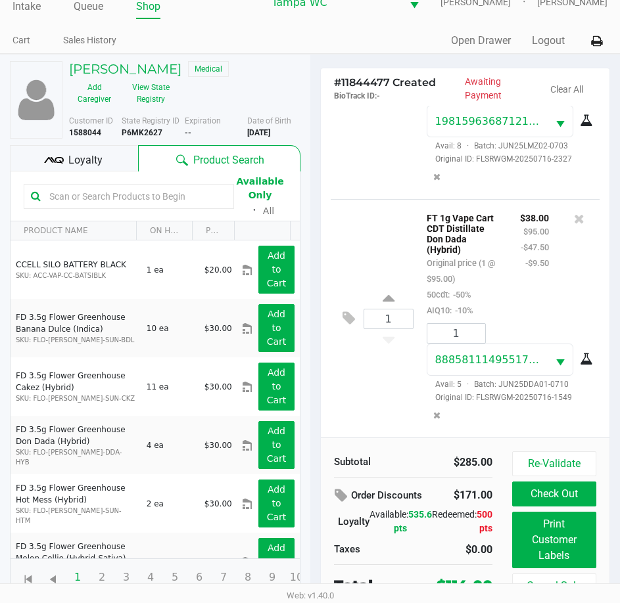
scroll to position [30, 0]
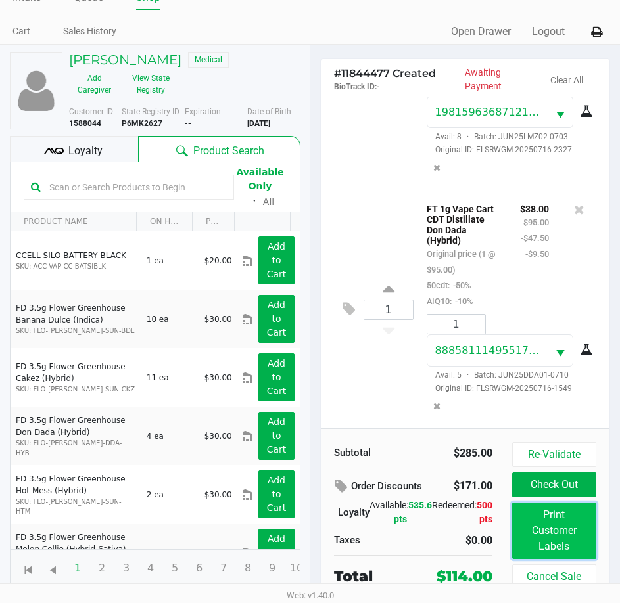
click at [532, 511] on button "Print Customer Labels" at bounding box center [554, 531] width 84 height 57
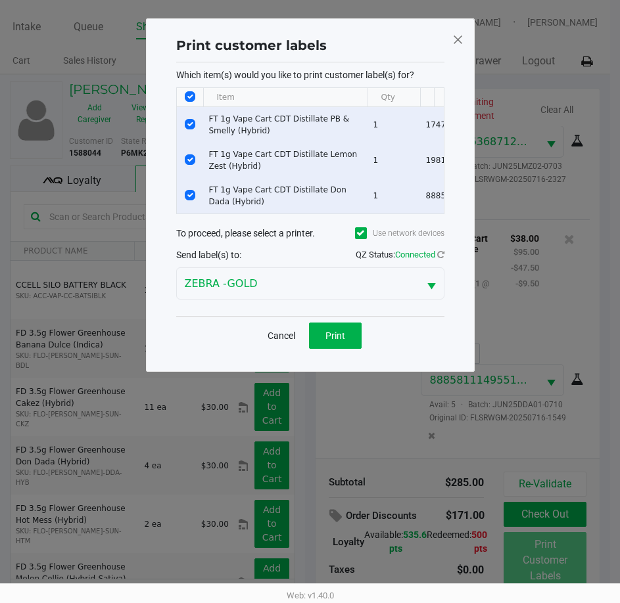
scroll to position [0, 0]
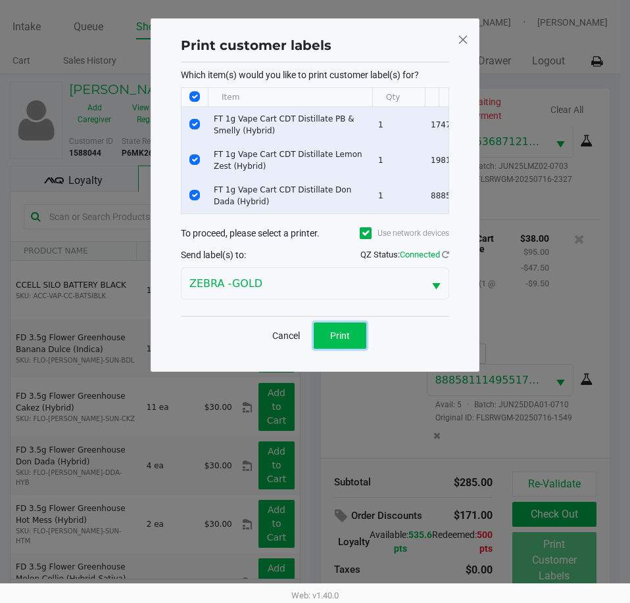
click at [345, 336] on button "Print" at bounding box center [339, 336] width 53 height 26
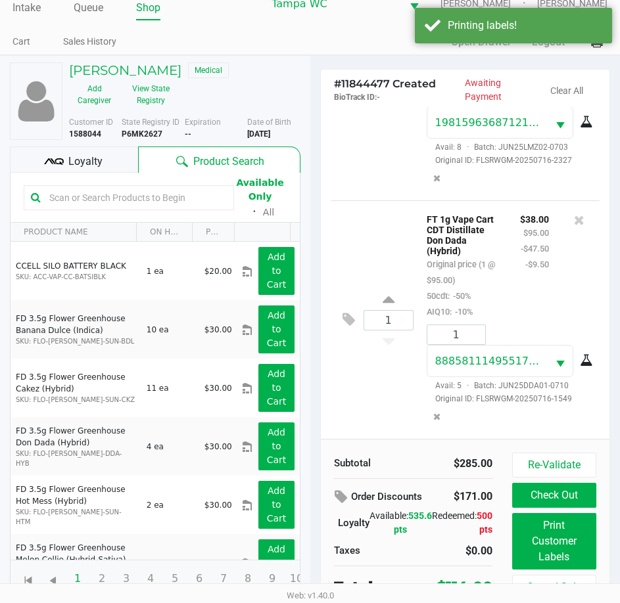
scroll to position [30, 0]
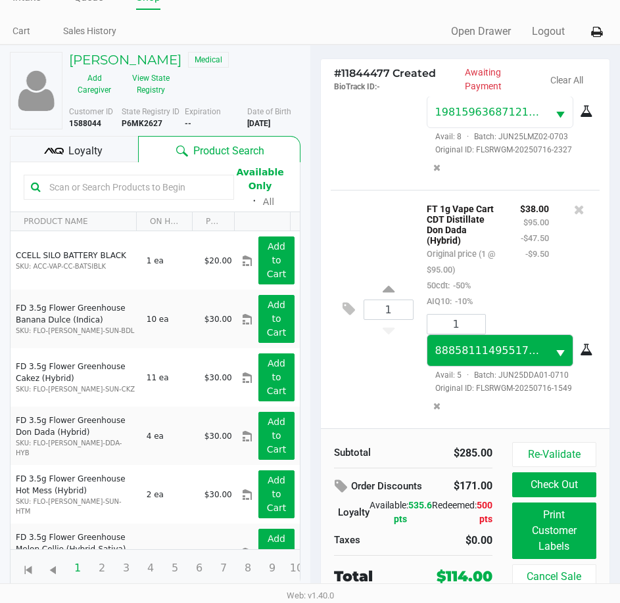
click at [558, 27] on button "Logout" at bounding box center [548, 32] width 33 height 16
